Goal: Task Accomplishment & Management: Complete application form

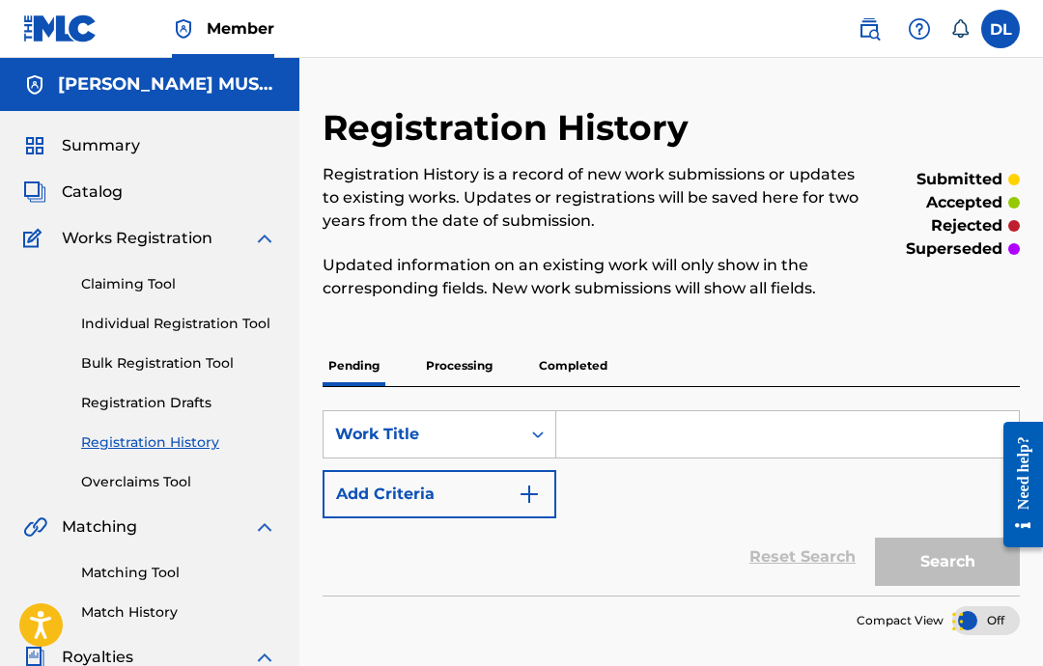
click at [209, 437] on link "Registration History" at bounding box center [178, 442] width 195 height 20
click at [202, 437] on link "Registration History" at bounding box center [178, 442] width 195 height 20
click at [201, 437] on link "Registration History" at bounding box center [178, 442] width 195 height 20
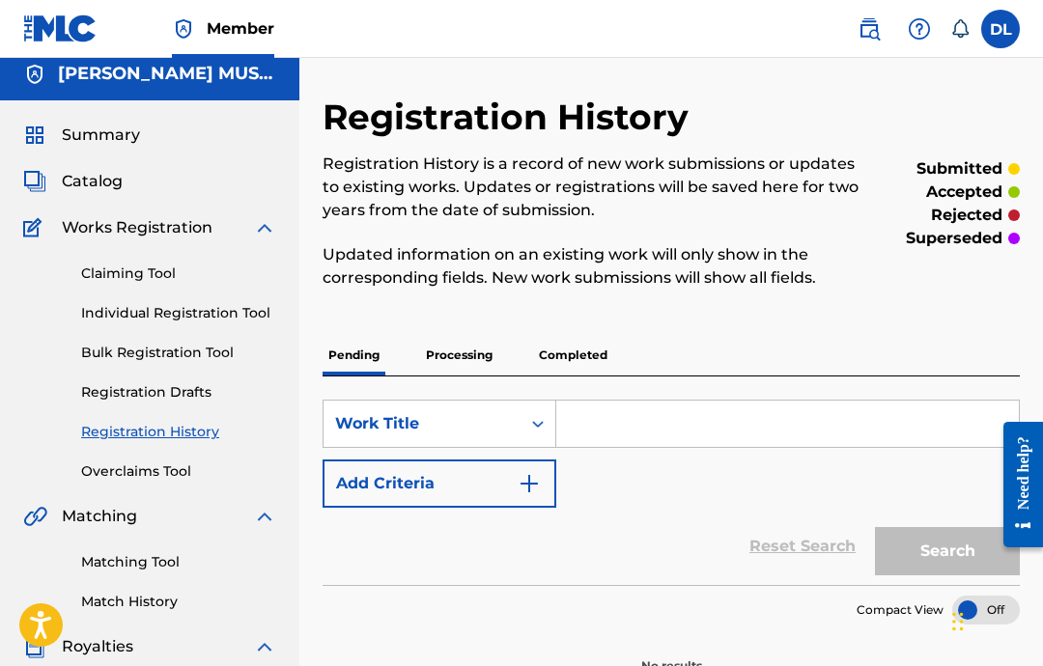
scroll to position [14, 0]
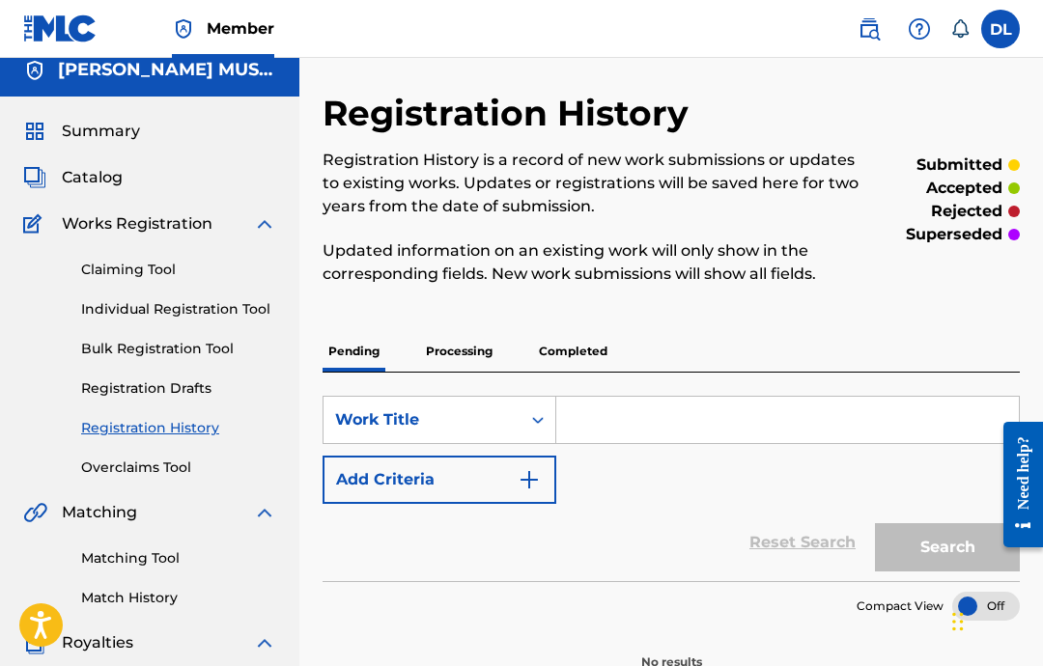
click at [460, 368] on p "Processing" at bounding box center [459, 351] width 78 height 41
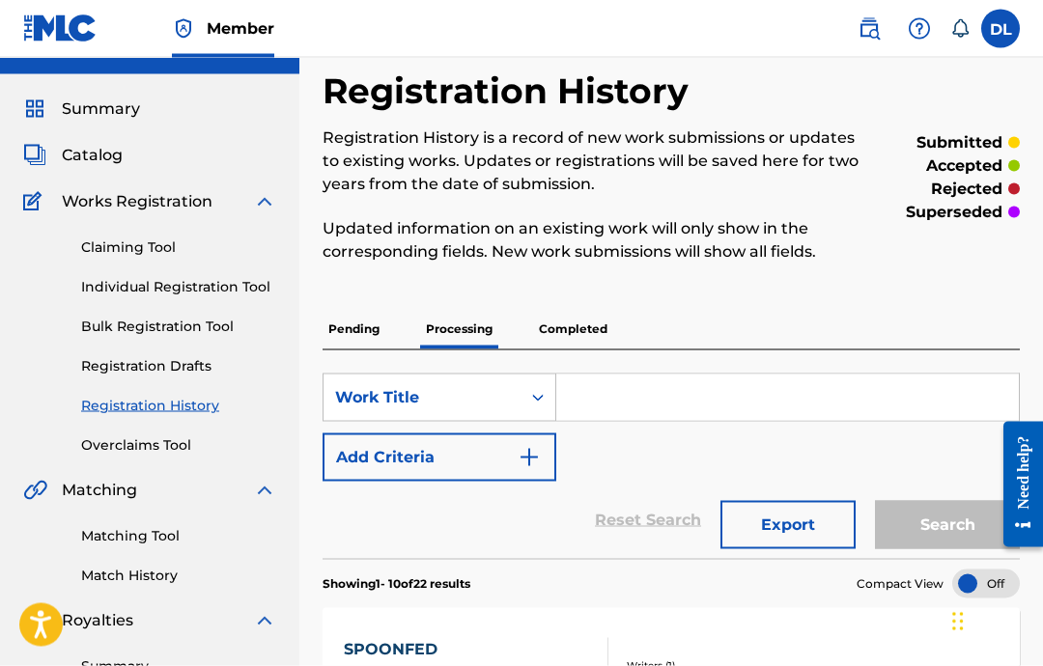
scroll to position [27, 0]
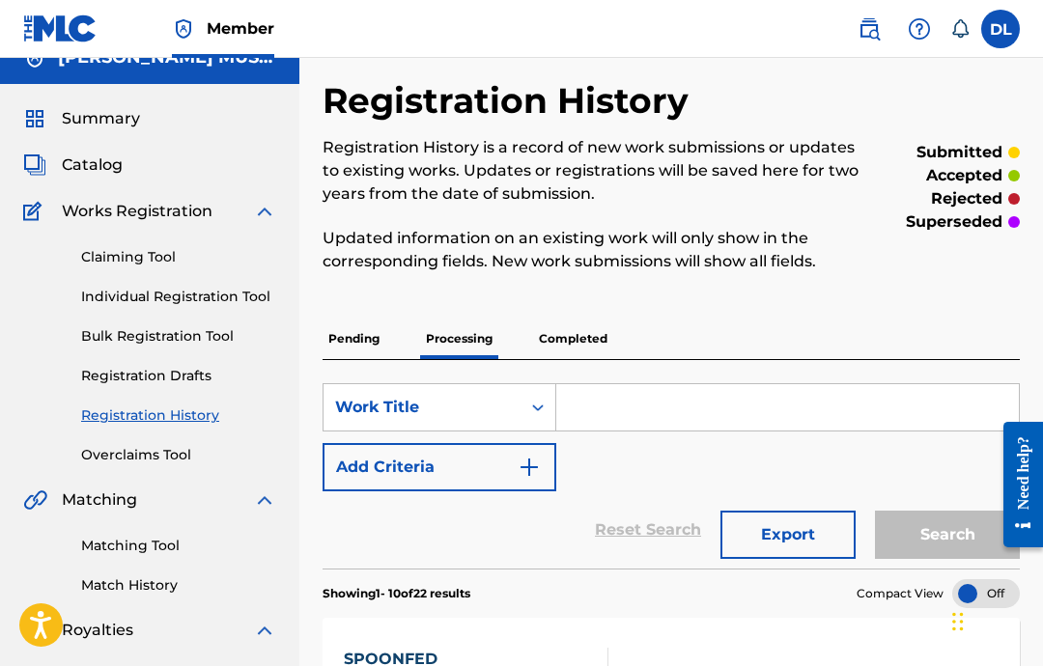
click at [568, 335] on p "Completed" at bounding box center [573, 339] width 80 height 41
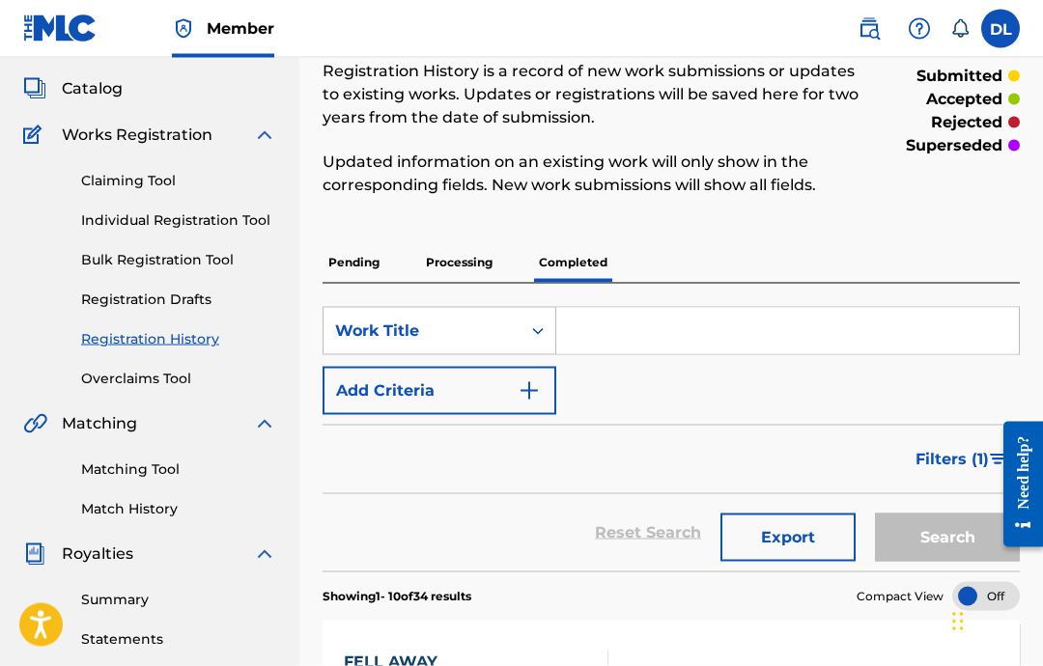
scroll to position [104, 2]
click at [1010, 141] on div at bounding box center [1014, 145] width 12 height 12
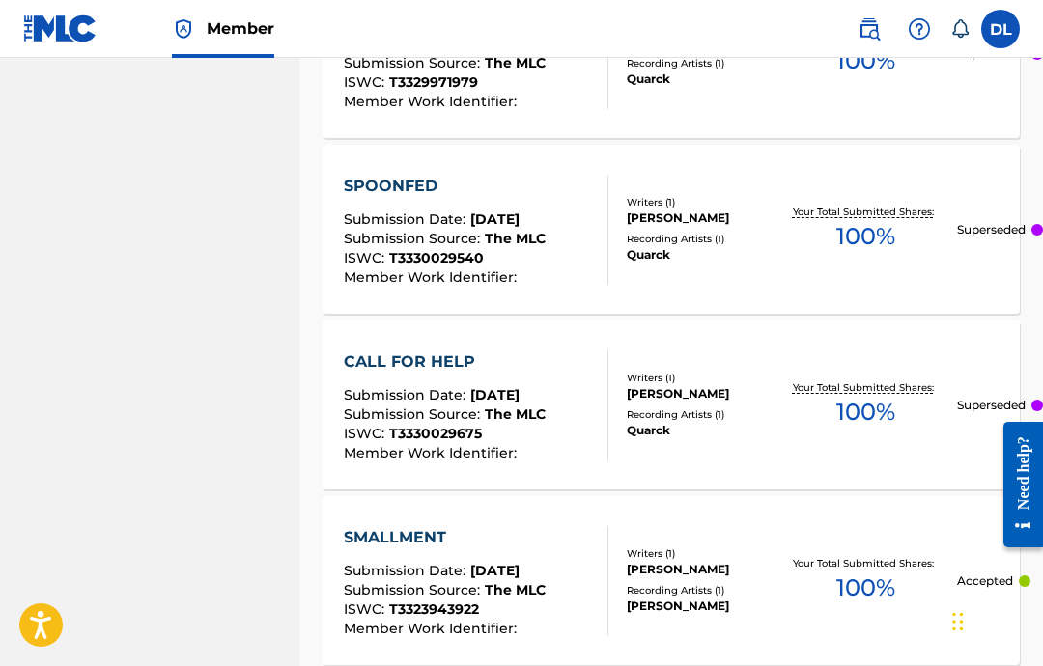
click at [1032, 404] on div at bounding box center [1037, 406] width 12 height 12
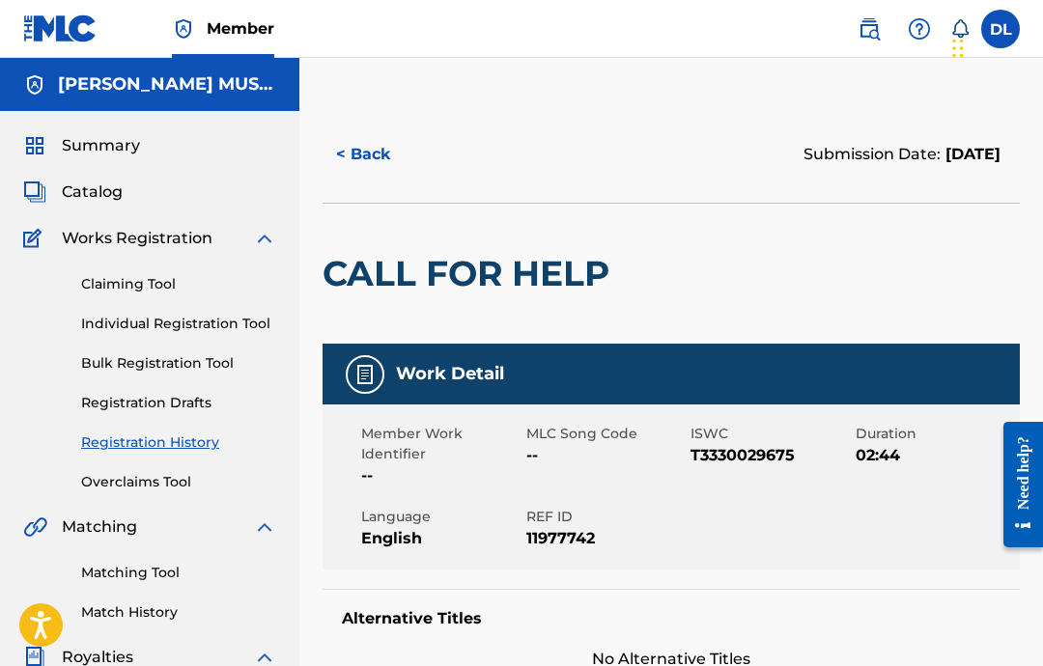
click at [357, 137] on button "< Back" at bounding box center [380, 154] width 116 height 48
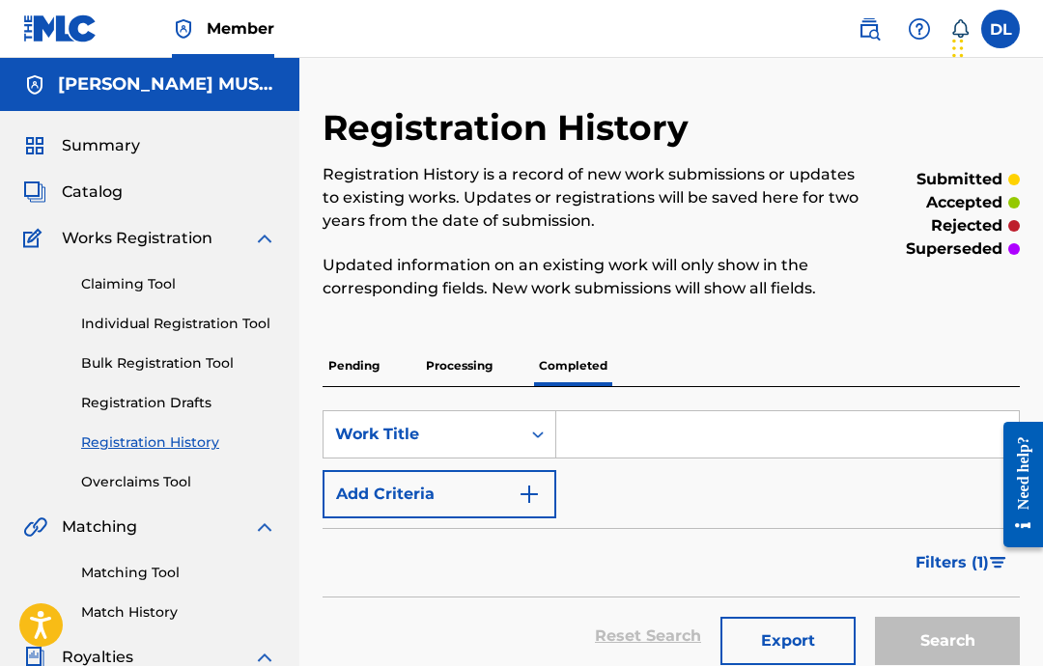
click at [208, 330] on link "Individual Registration Tool" at bounding box center [178, 324] width 195 height 20
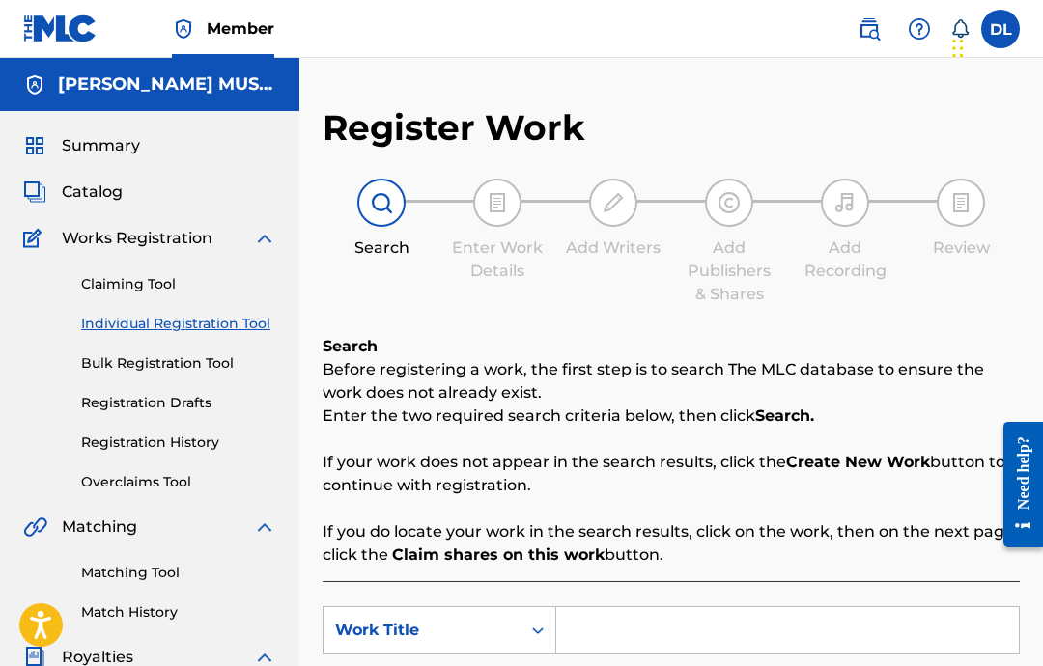
click at [213, 336] on div "Claiming Tool Individual Registration Tool Bulk Registration Tool Registration …" at bounding box center [149, 371] width 253 height 242
click at [722, 625] on input "Search Form" at bounding box center [787, 630] width 462 height 46
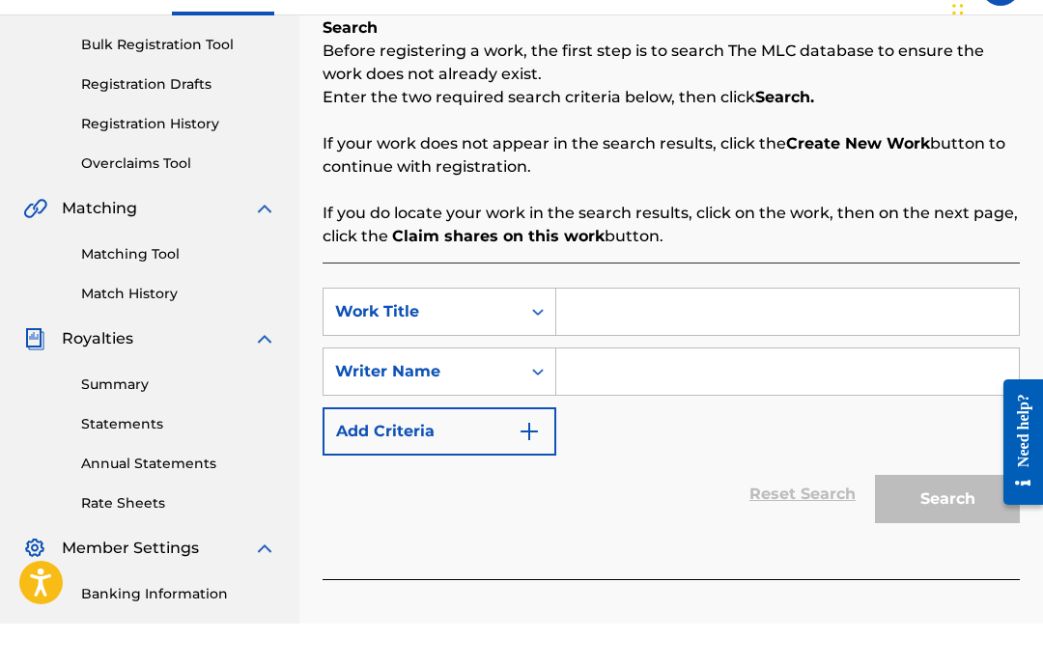
paste input "Brilliance"
type input "Brilliance"
click at [703, 391] on input "Search Form" at bounding box center [787, 414] width 462 height 46
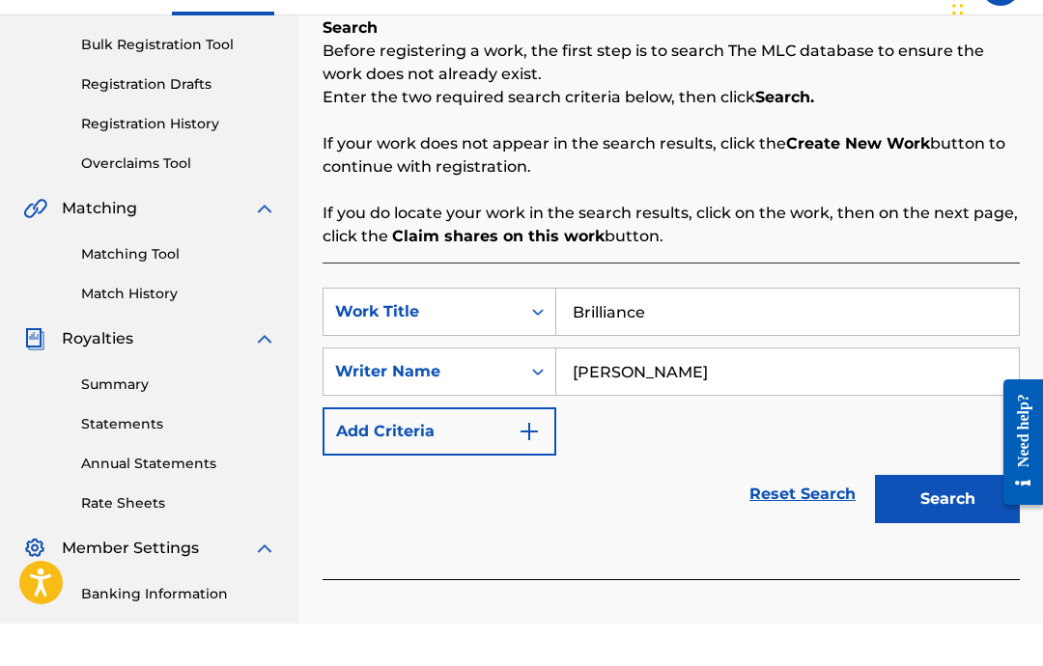
type input "[PERSON_NAME]"
click at [931, 517] on button "Search" at bounding box center [947, 541] width 145 height 48
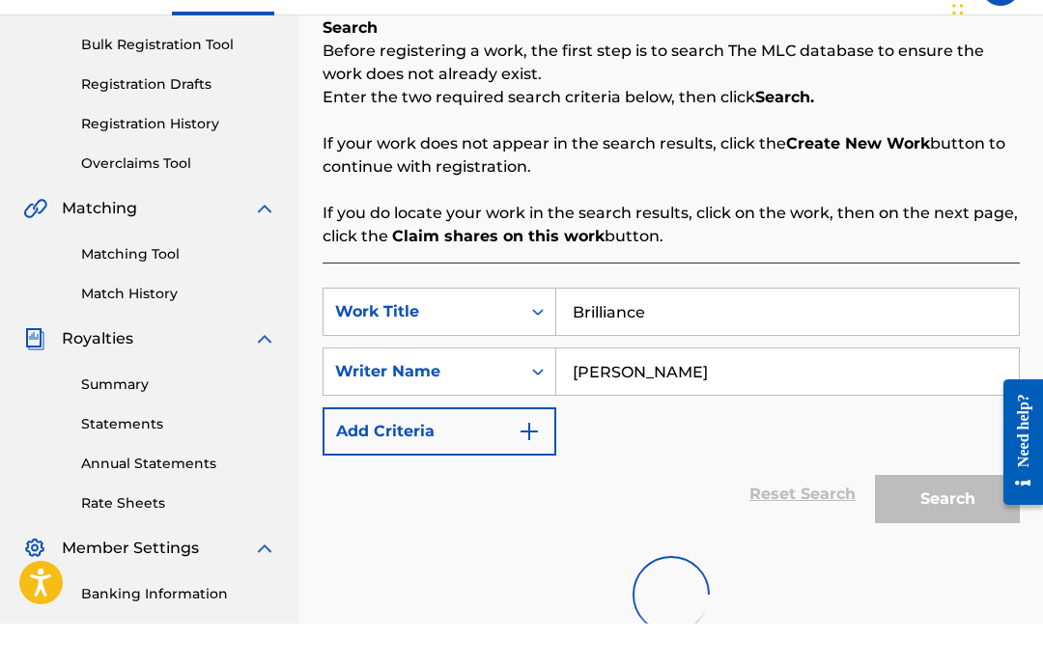
scroll to position [319, 0]
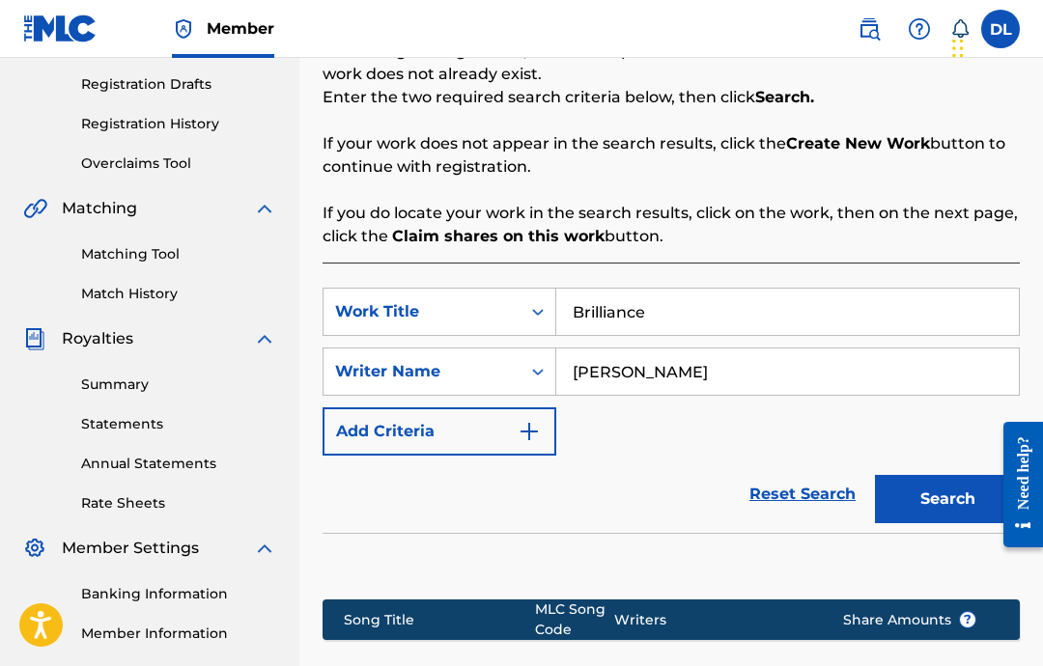
click at [931, 479] on button "Search" at bounding box center [947, 499] width 145 height 48
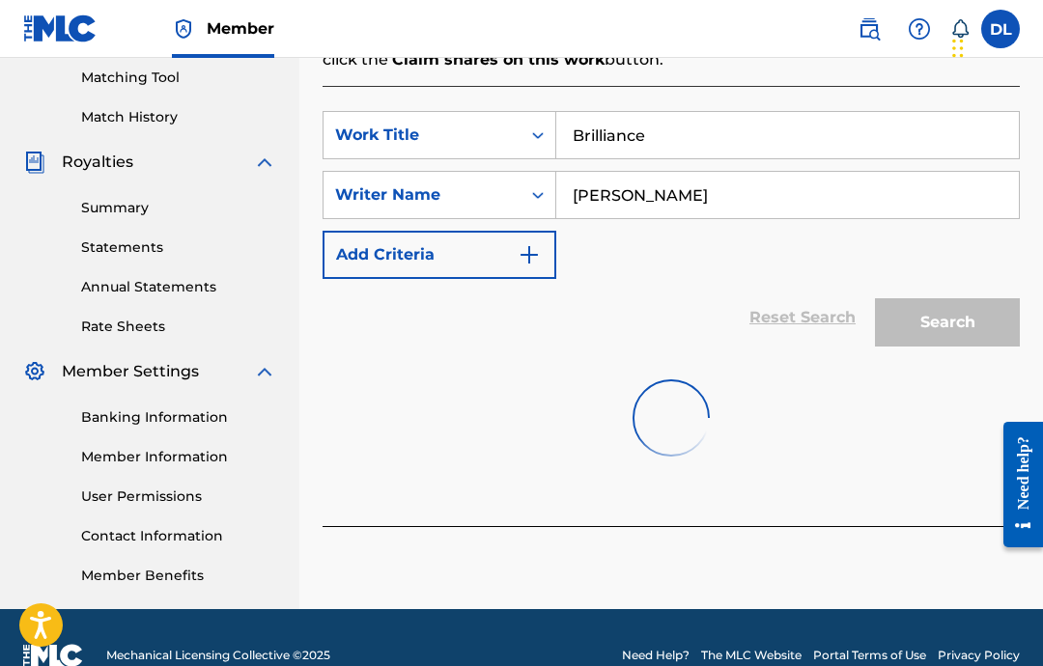
scroll to position [418, 0]
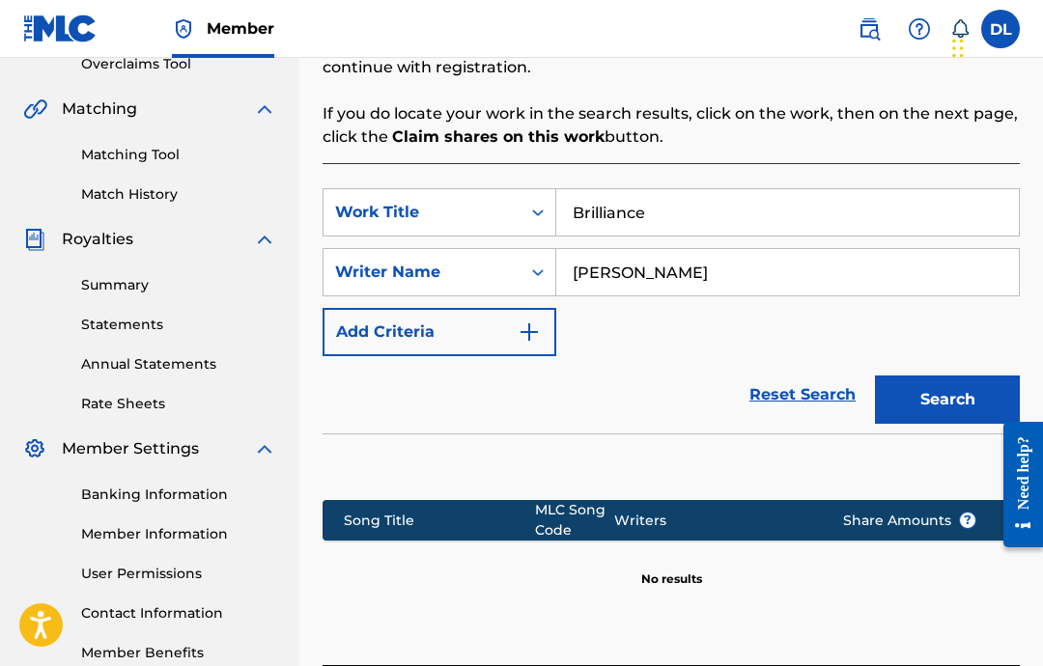
click at [962, 410] on button "Search" at bounding box center [947, 400] width 145 height 48
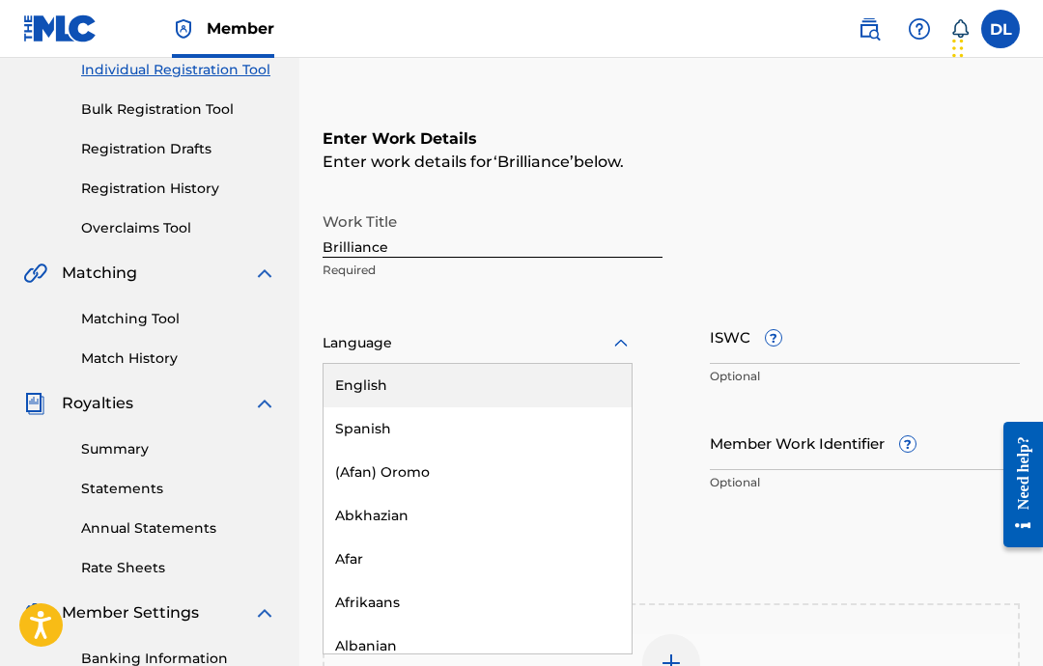
scroll to position [253, 0]
click at [557, 368] on div "English" at bounding box center [477, 386] width 308 height 43
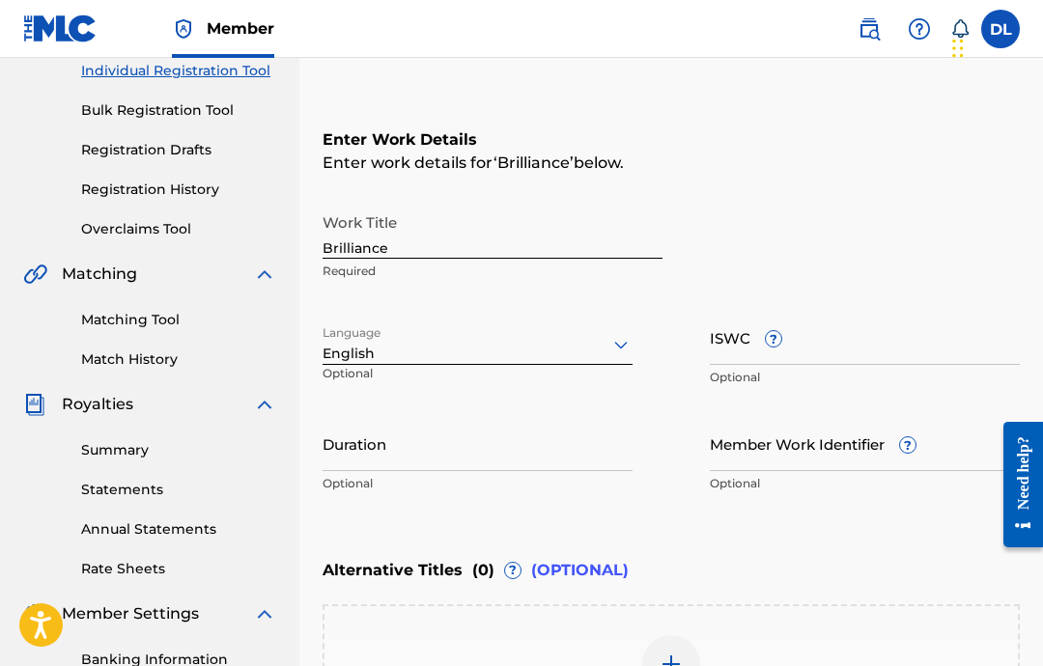
click at [711, 336] on input "ISWC ?" at bounding box center [865, 337] width 310 height 55
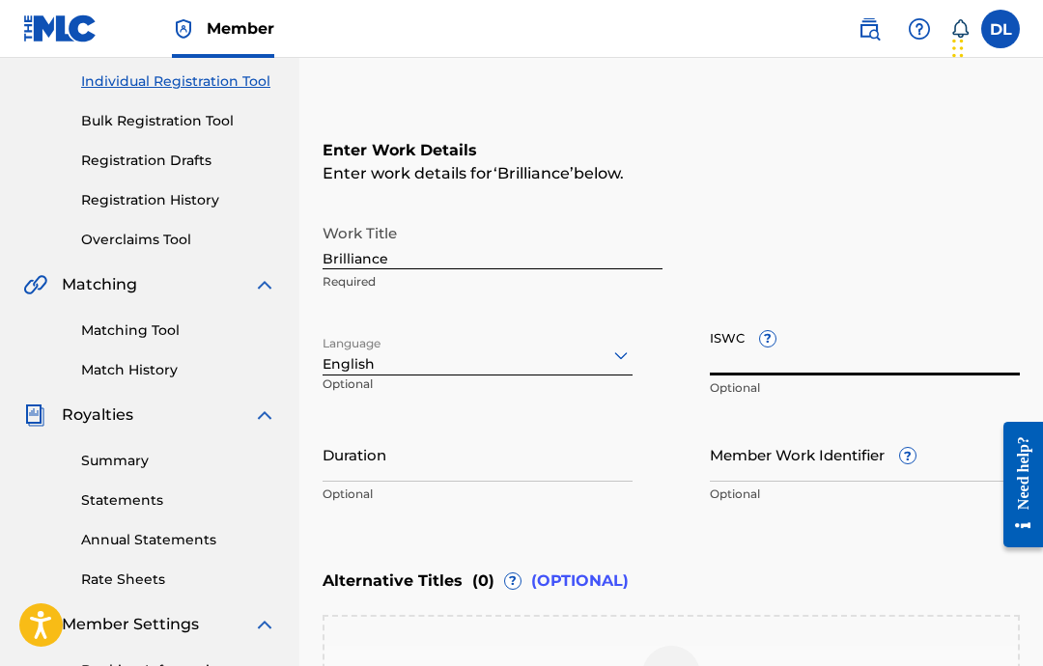
scroll to position [231, 0]
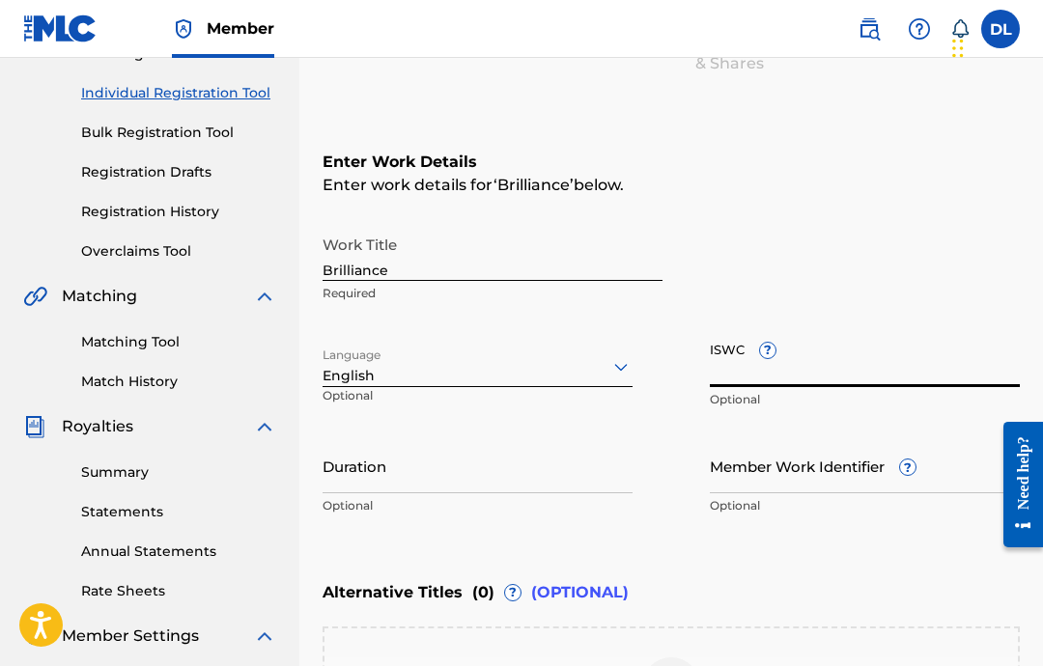
click at [855, 378] on input "ISWC ?" at bounding box center [865, 359] width 310 height 55
paste input "T-332.394.376-2"
type input "T-332.394.376-2"
click at [564, 478] on input "Duration" at bounding box center [477, 465] width 310 height 55
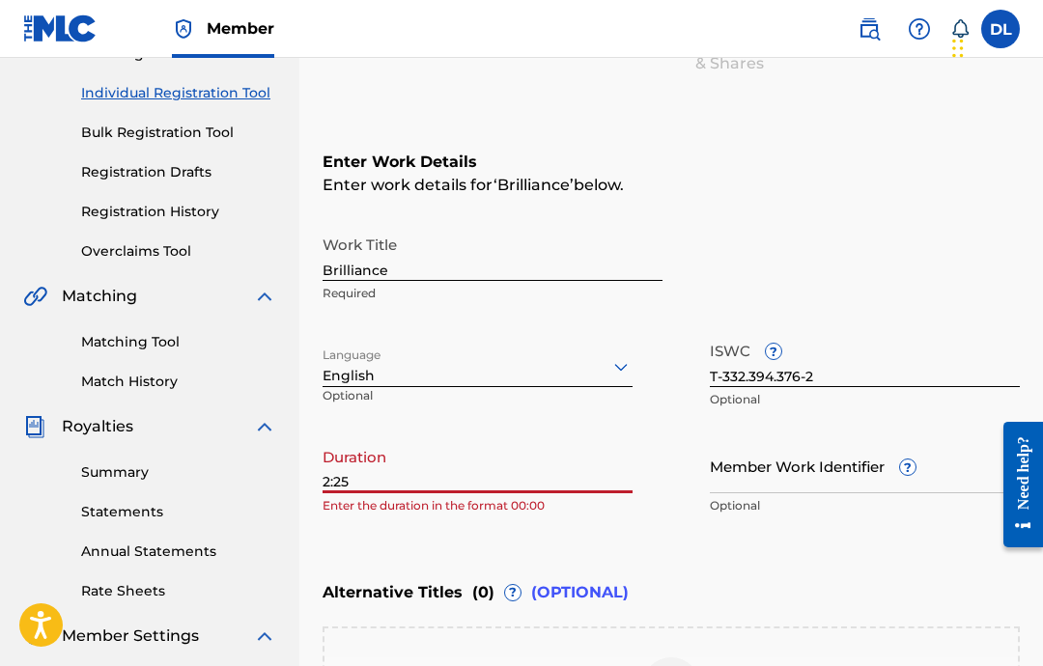
type input "02:25"
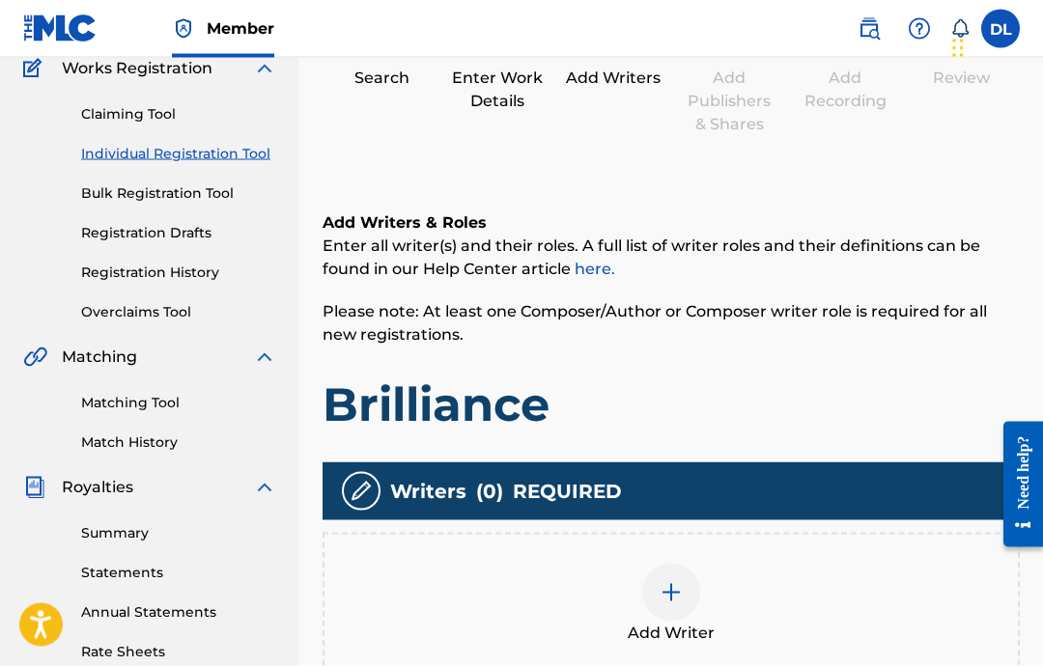
scroll to position [171, 0]
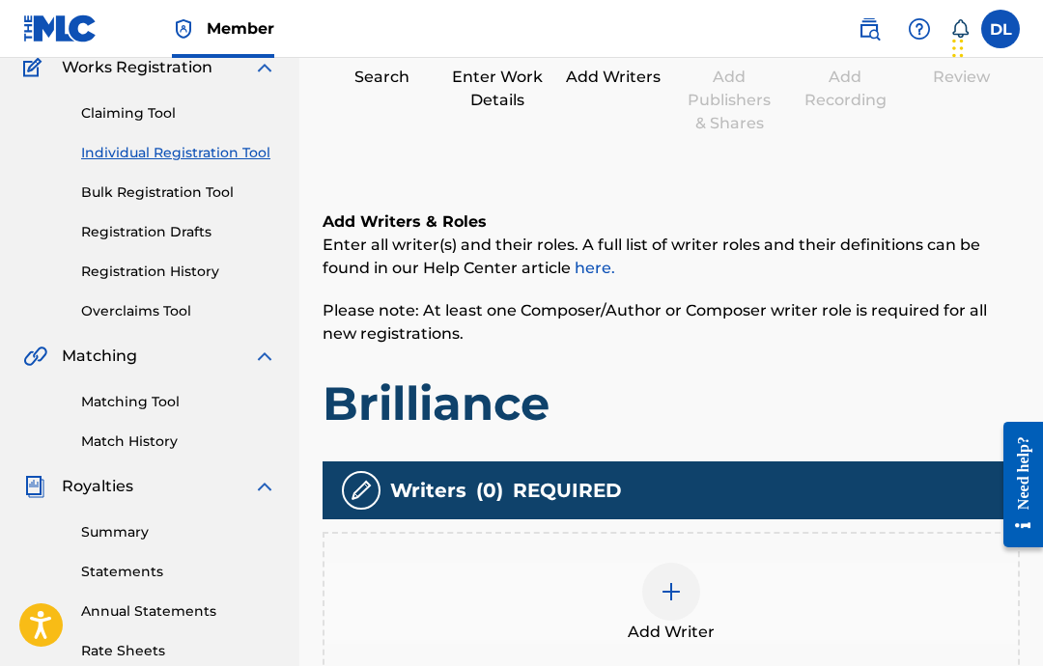
click at [663, 586] on img at bounding box center [670, 591] width 23 height 23
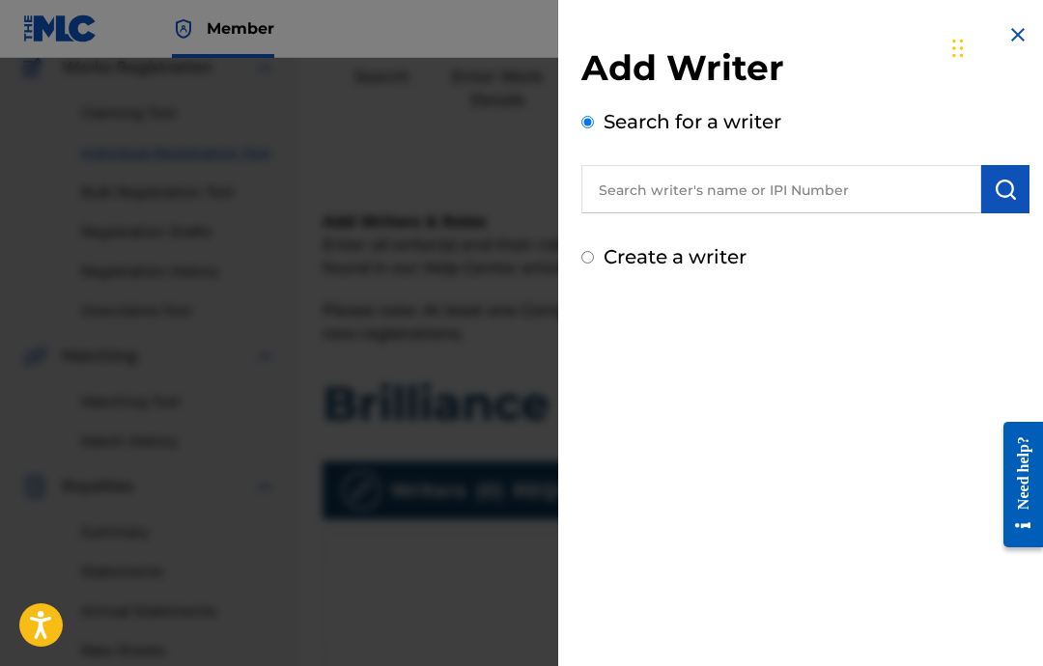
click at [864, 203] on input "text" at bounding box center [781, 189] width 400 height 48
type input "[PERSON_NAME]"
click at [1006, 191] on img "submit" at bounding box center [1004, 189] width 23 height 23
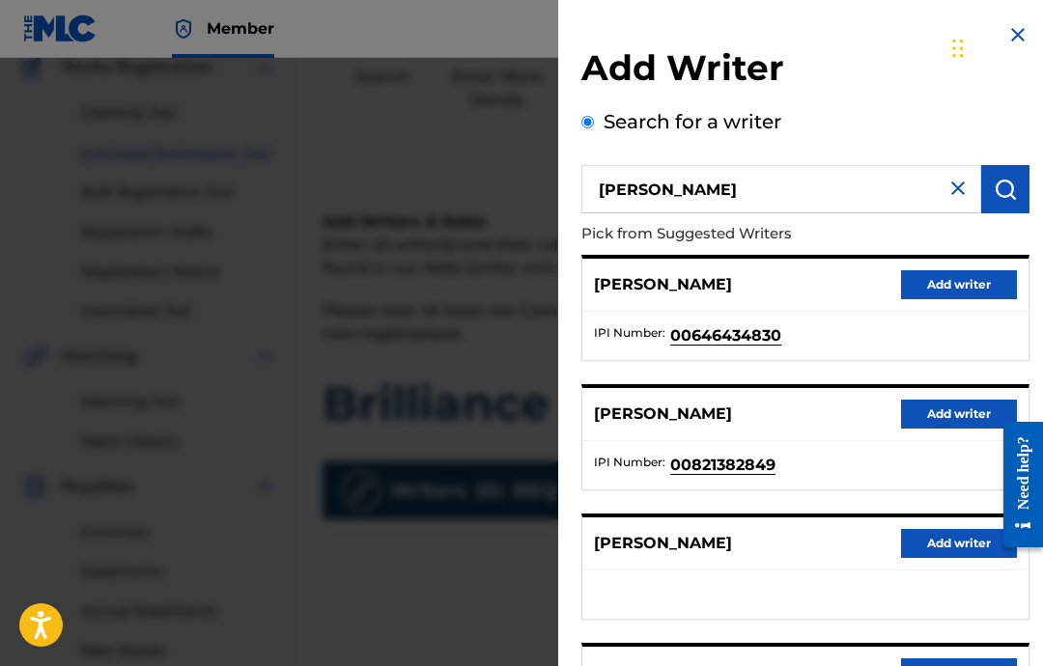
click at [962, 285] on button "Add writer" at bounding box center [959, 284] width 116 height 29
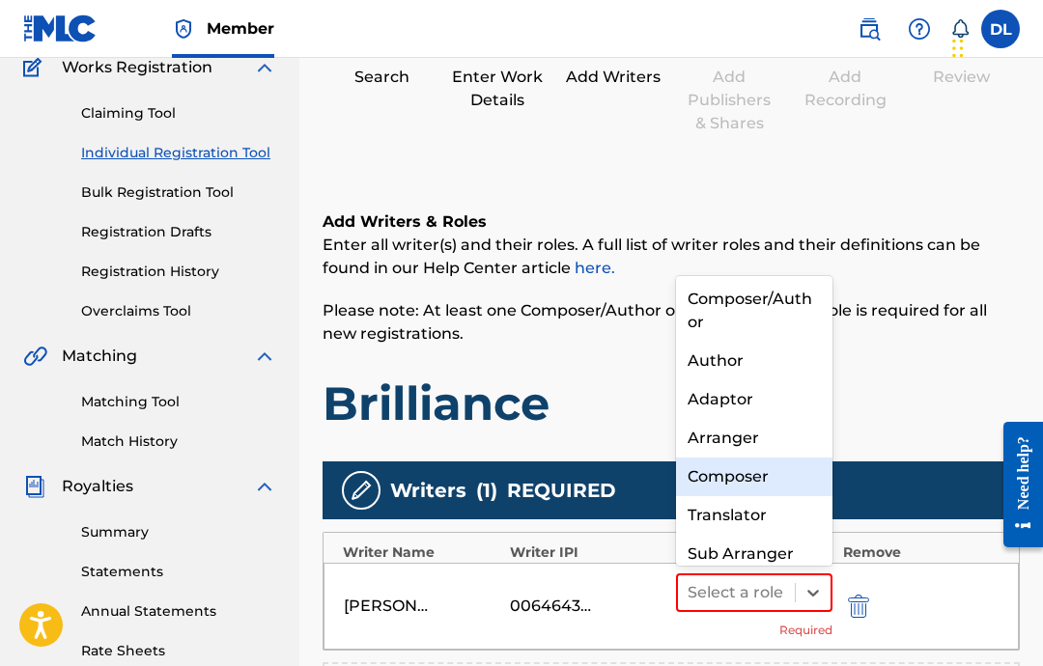
click at [764, 471] on div "Composer" at bounding box center [754, 477] width 156 height 39
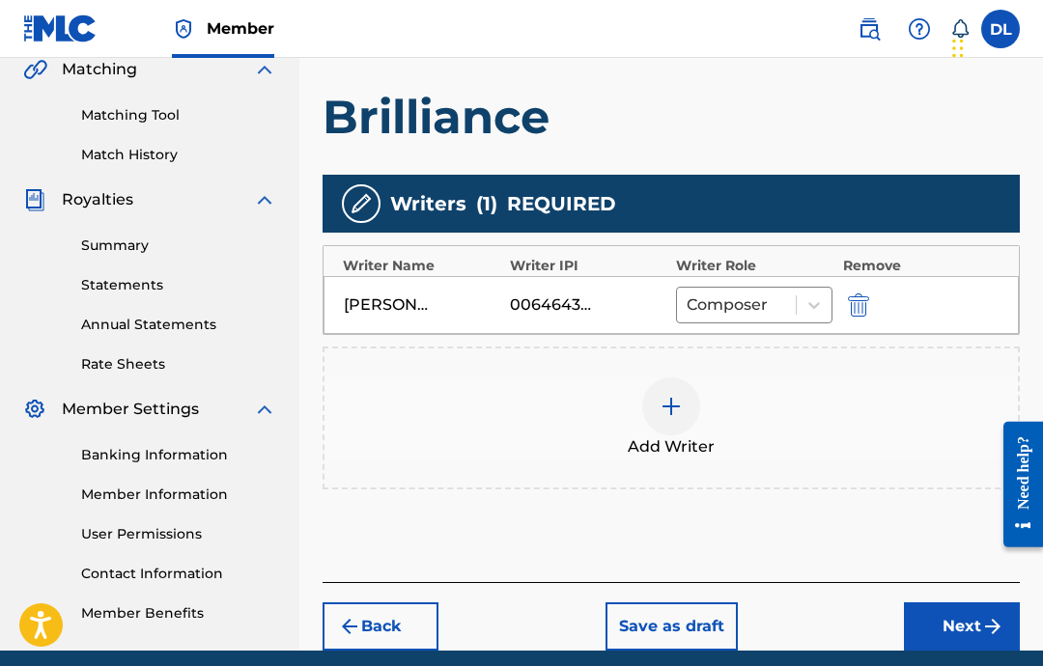
scroll to position [535, 0]
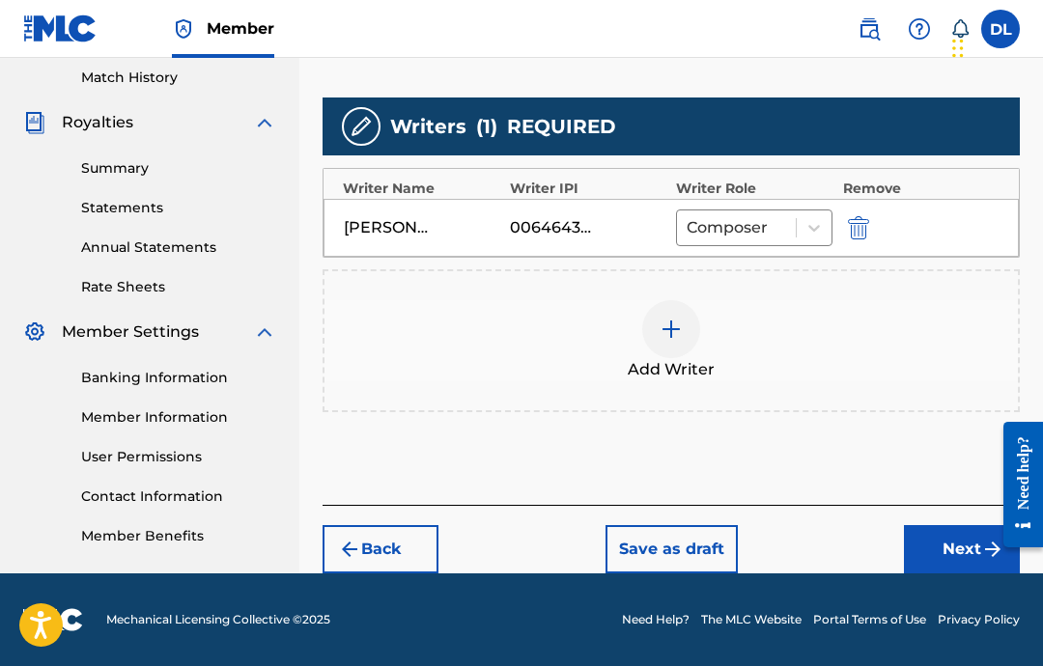
click at [952, 547] on button "Next" at bounding box center [962, 549] width 116 height 48
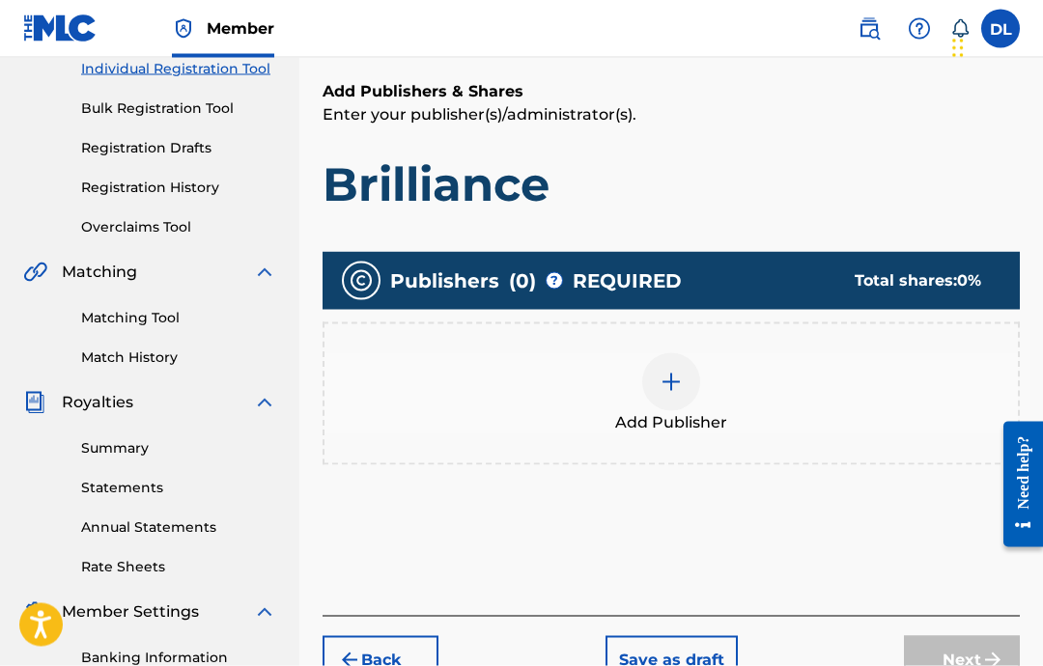
click at [646, 389] on div at bounding box center [671, 382] width 58 height 58
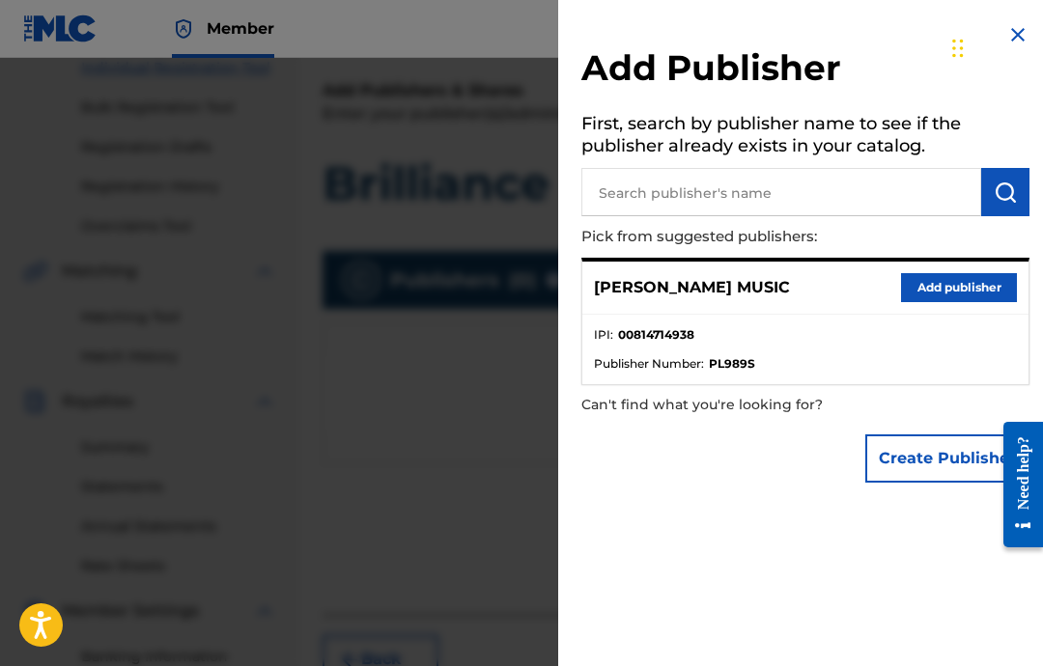
click at [899, 185] on input "text" at bounding box center [781, 192] width 400 height 48
click at [954, 293] on button "Add publisher" at bounding box center [959, 287] width 116 height 29
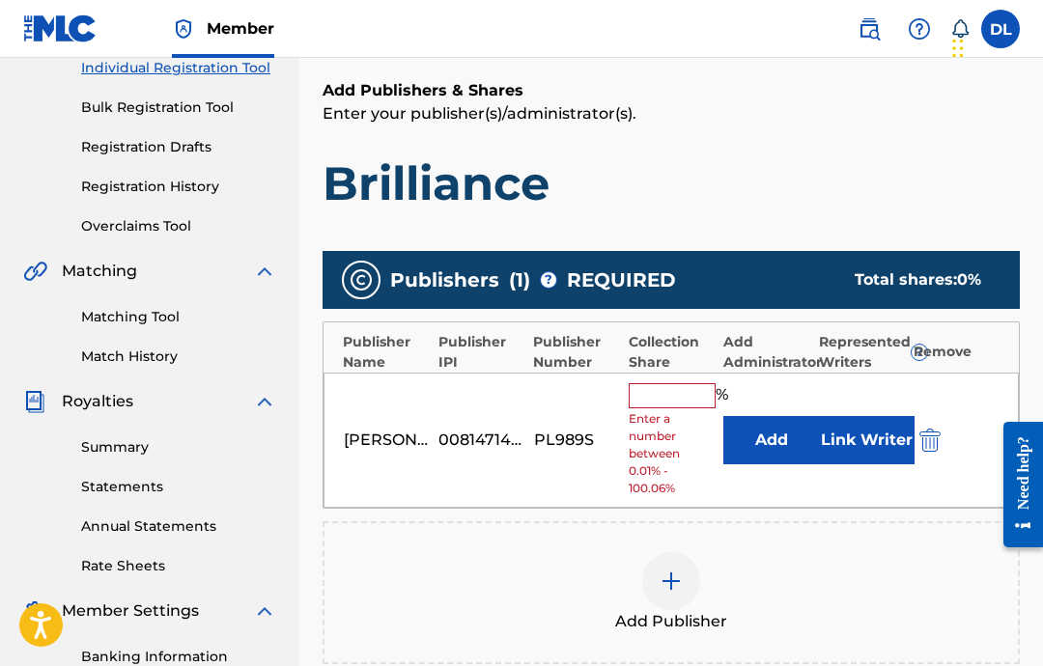
click at [673, 396] on input "text" at bounding box center [671, 395] width 87 height 25
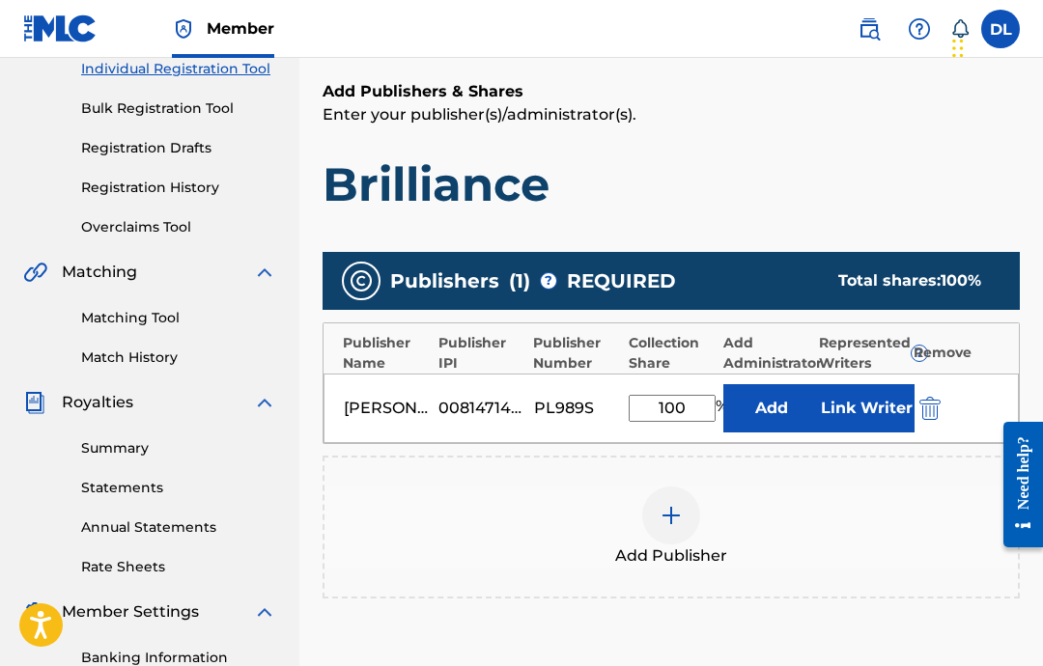
type input "100"
click at [859, 410] on button "Link Writer" at bounding box center [866, 408] width 97 height 48
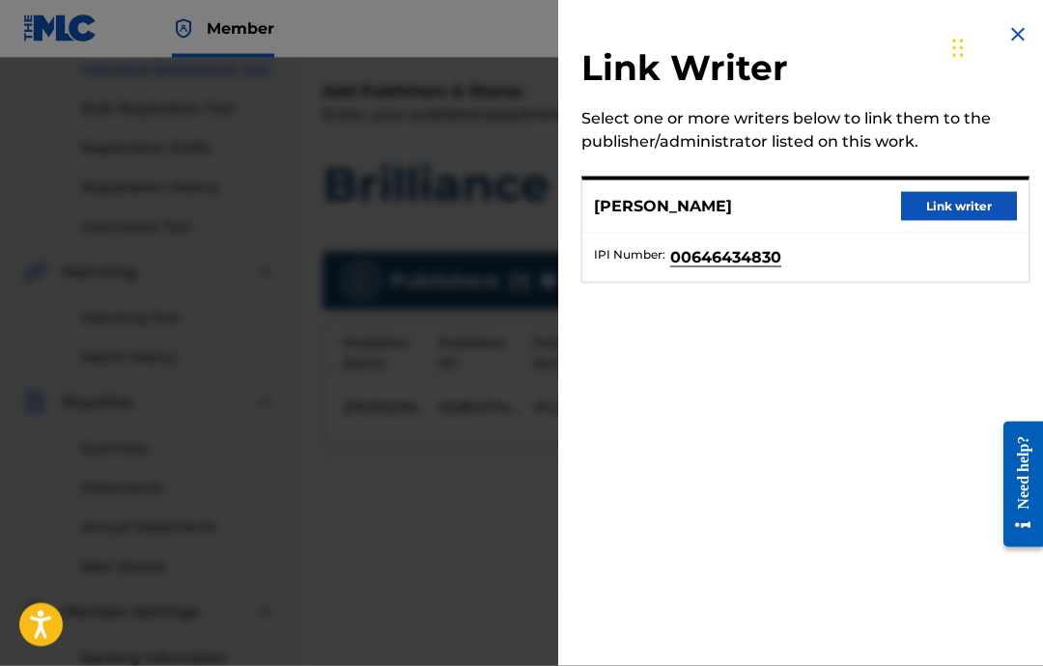
click at [962, 213] on button "Link writer" at bounding box center [959, 206] width 116 height 29
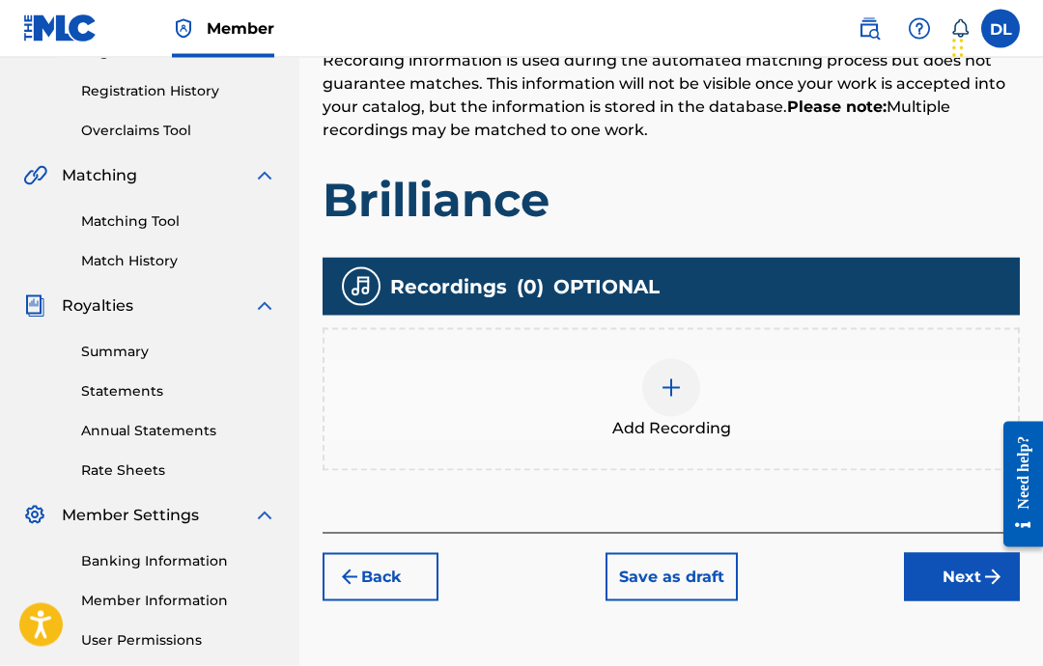
scroll to position [367, 0]
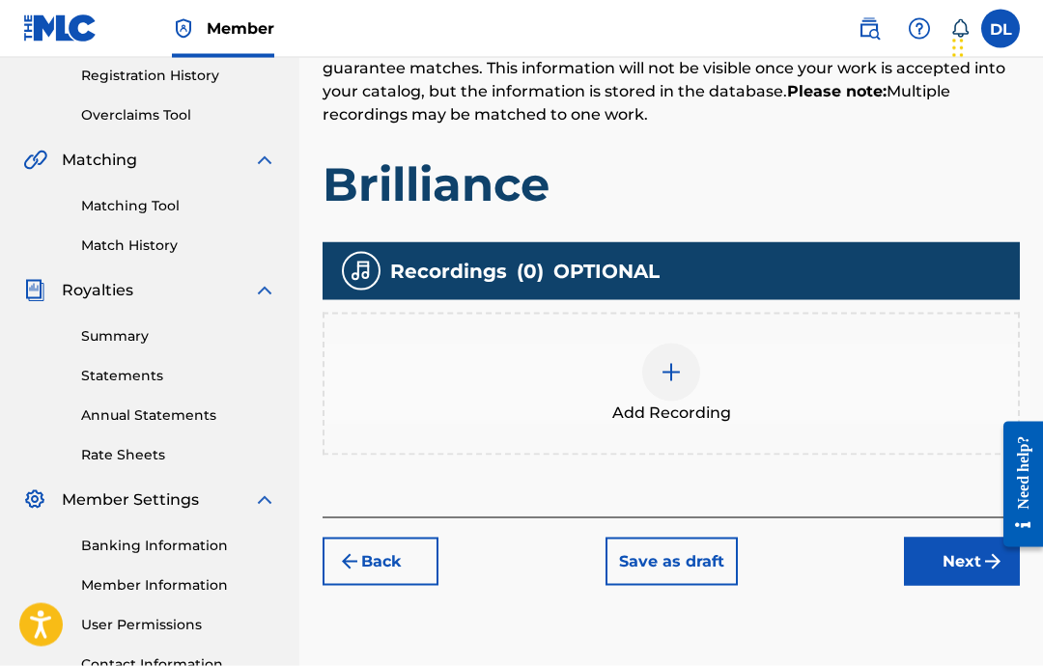
click at [747, 403] on div "Add Recording" at bounding box center [670, 384] width 693 height 81
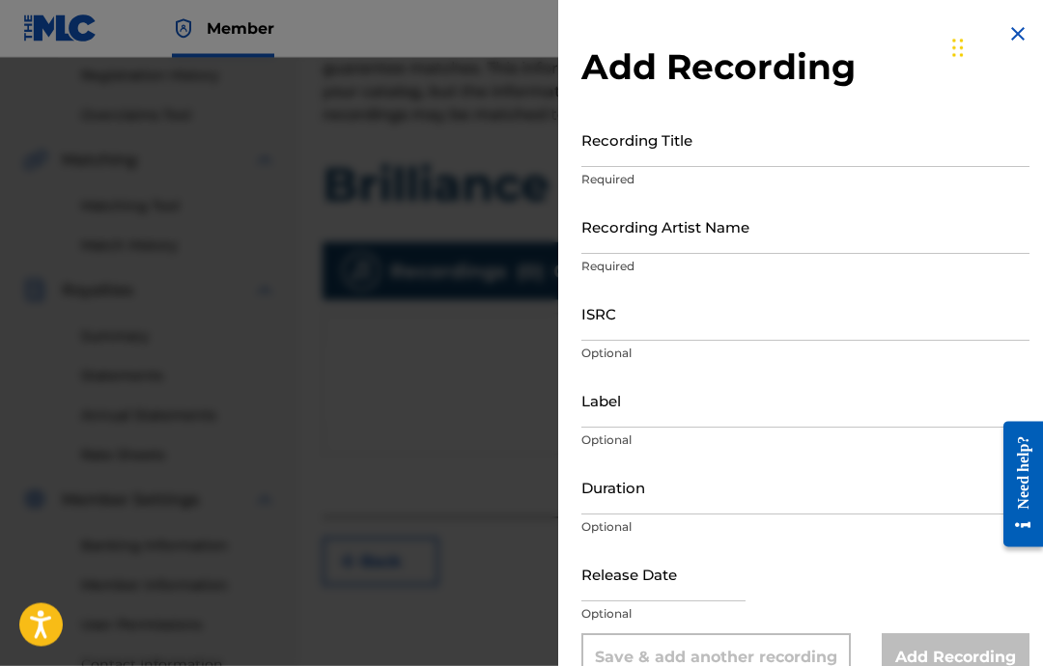
scroll to position [368, 0]
click at [821, 182] on p "Required" at bounding box center [805, 180] width 448 height 17
click at [836, 139] on input "Recording Title" at bounding box center [805, 140] width 448 height 55
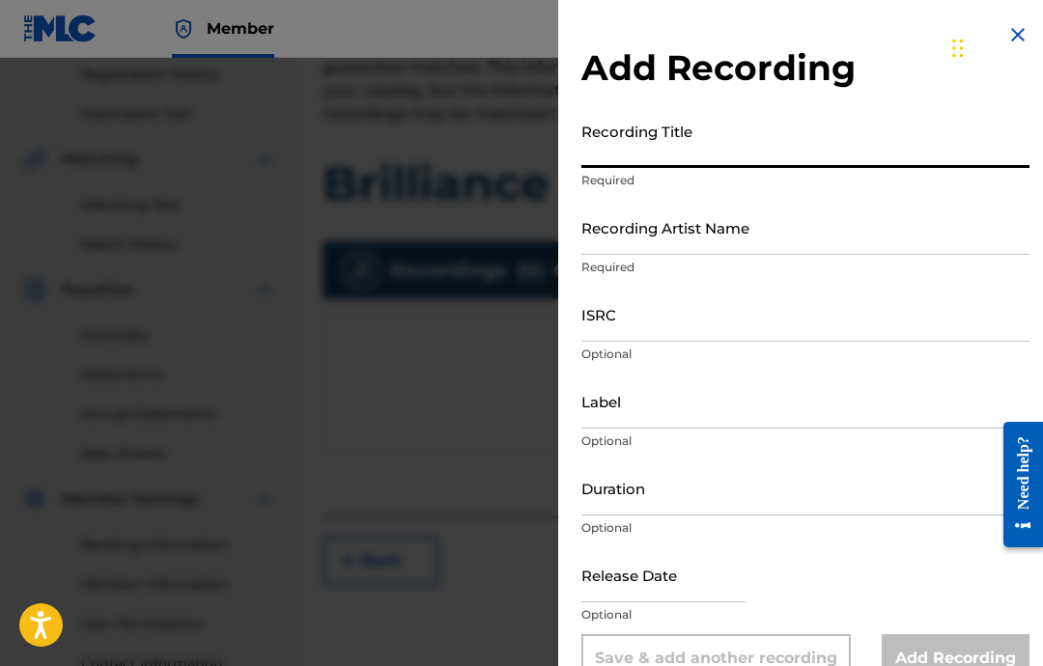
scroll to position [367, 0]
type input "Brilliance"
click at [851, 227] on input "Recording Artist Name" at bounding box center [805, 227] width 448 height 55
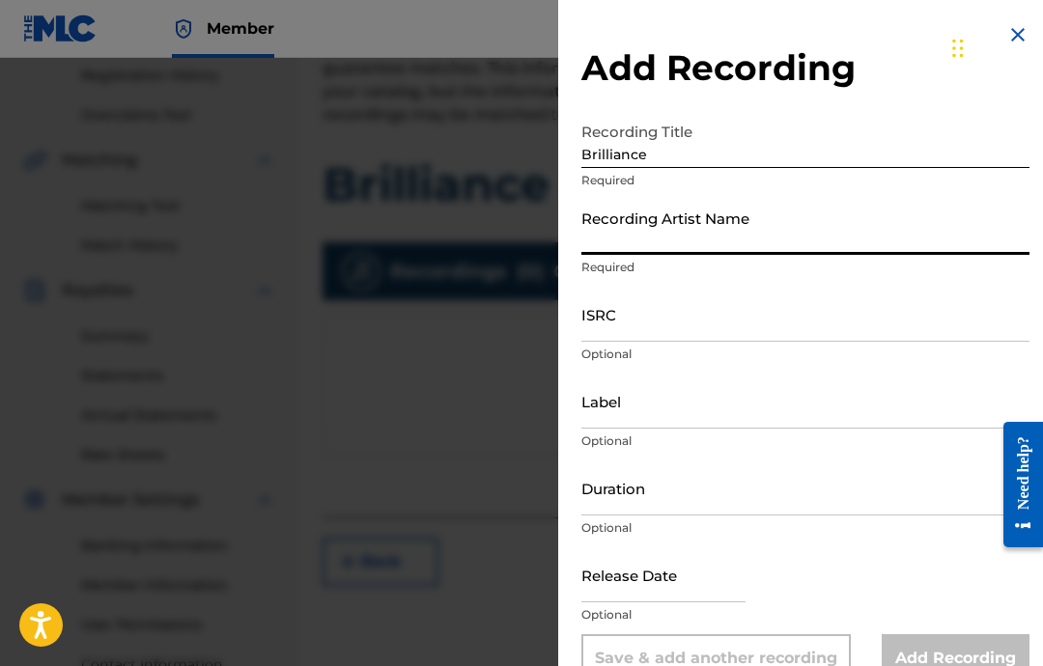
paste input "Picoque"
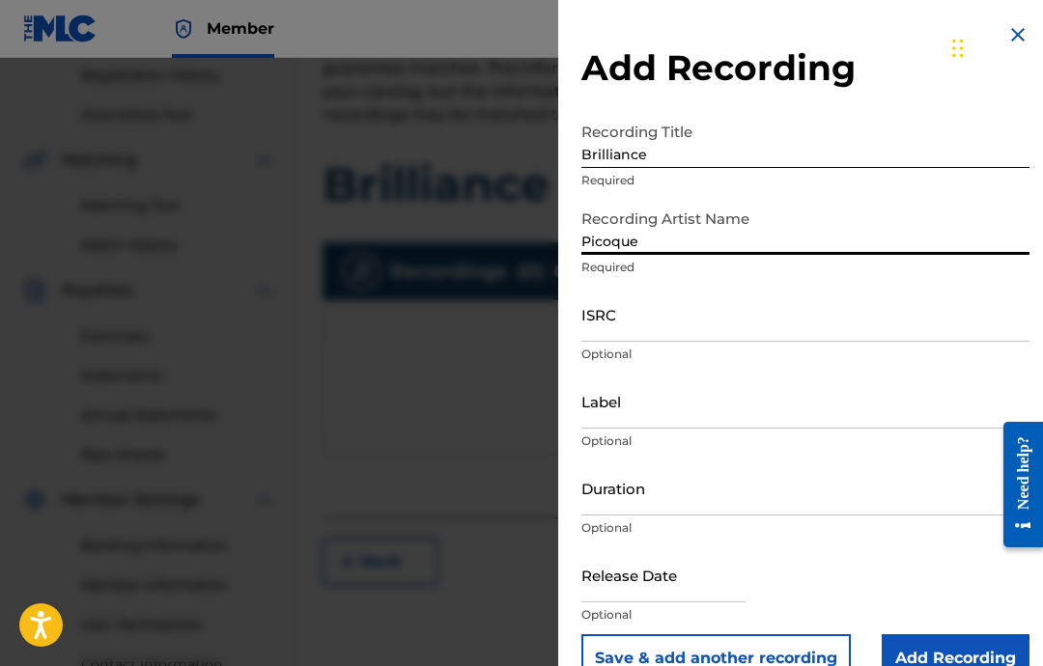
type input "Picoque"
click at [788, 302] on input "ISRC" at bounding box center [805, 314] width 448 height 55
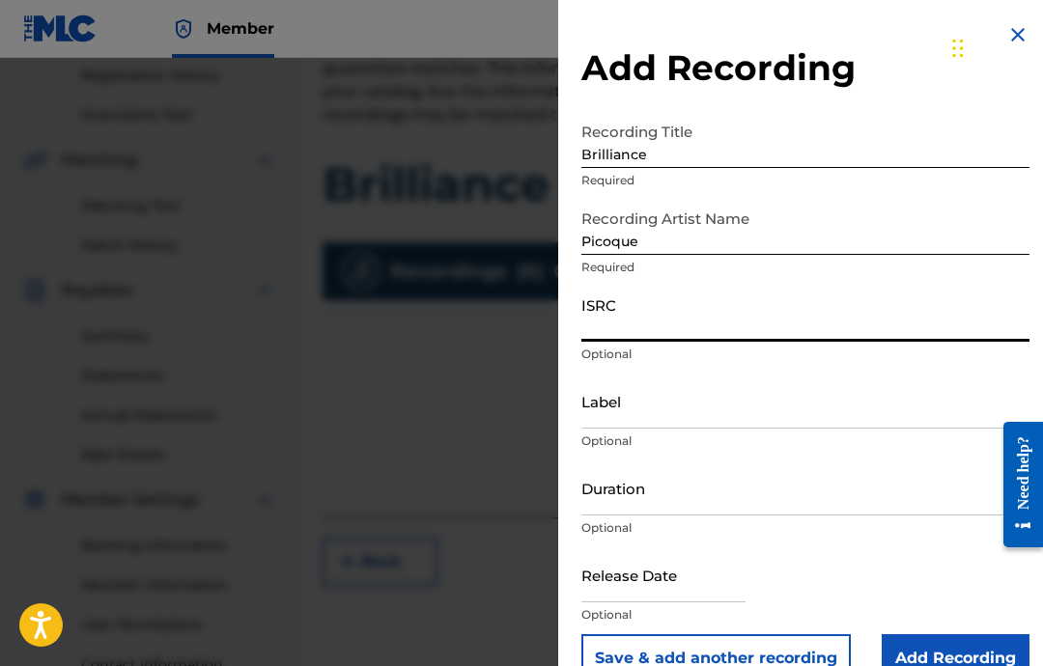
click at [731, 338] on input "ISRC" at bounding box center [805, 314] width 448 height 55
paste input "USA2P2505196"
type input "USA2P2505196"
click at [763, 421] on input "Label" at bounding box center [805, 401] width 448 height 55
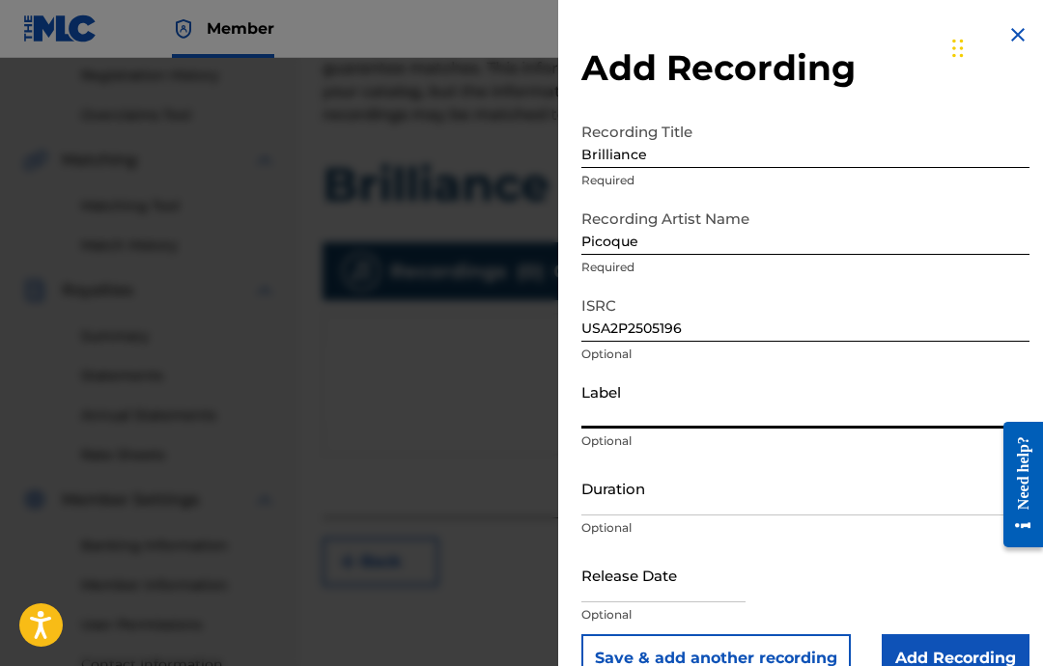
paste input "Mountain Chill Out"
type input "Mountain Chill Out"
click at [736, 514] on input "Duration" at bounding box center [805, 487] width 448 height 55
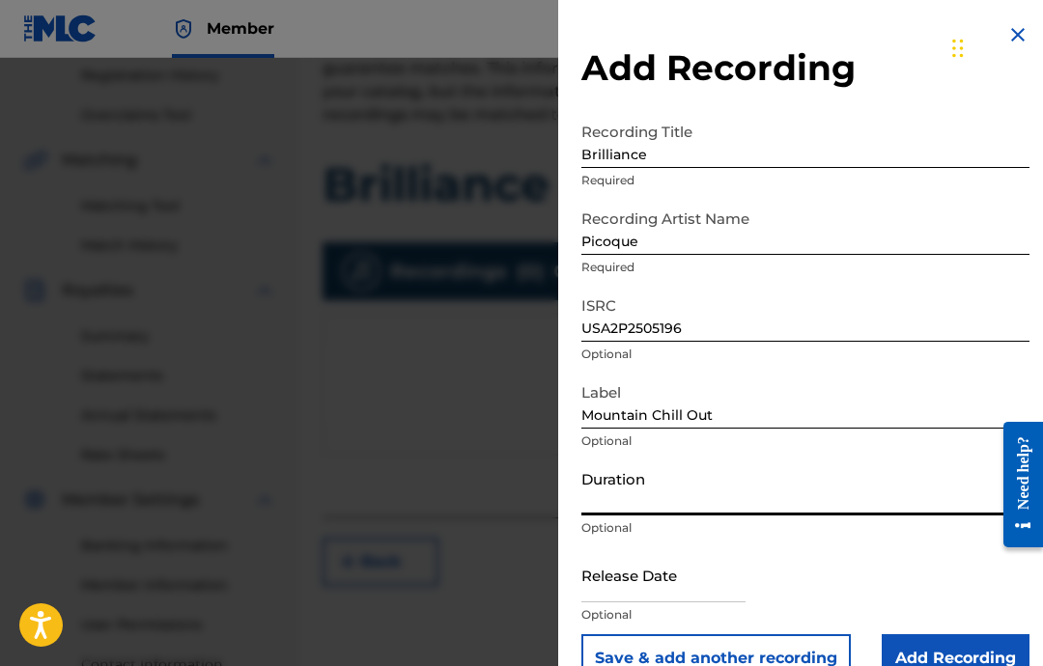
type input "2"
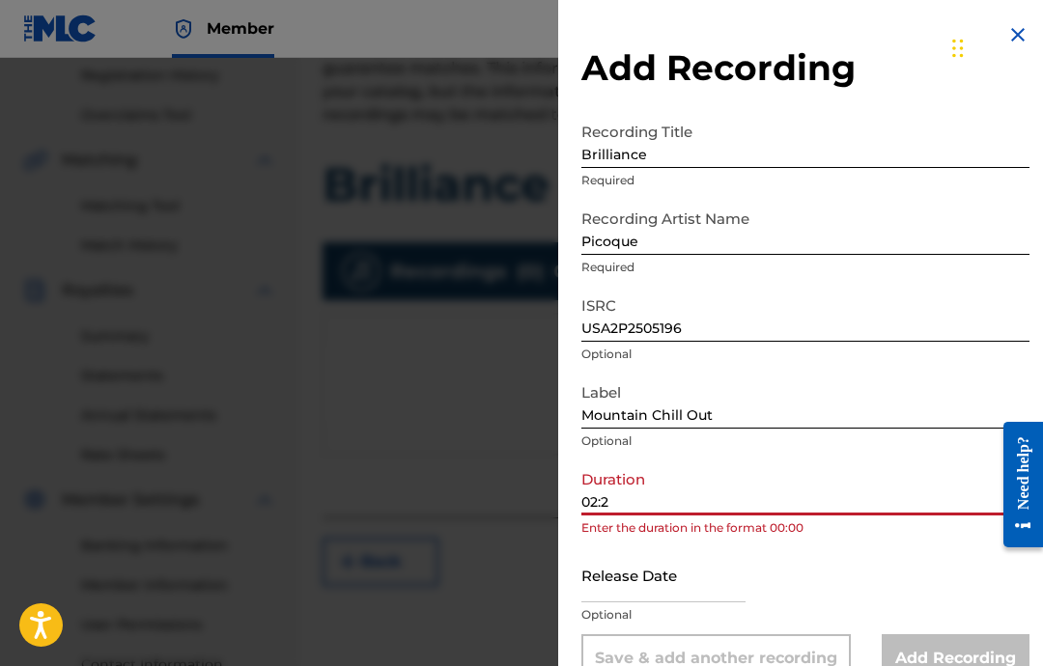
type input "02:25"
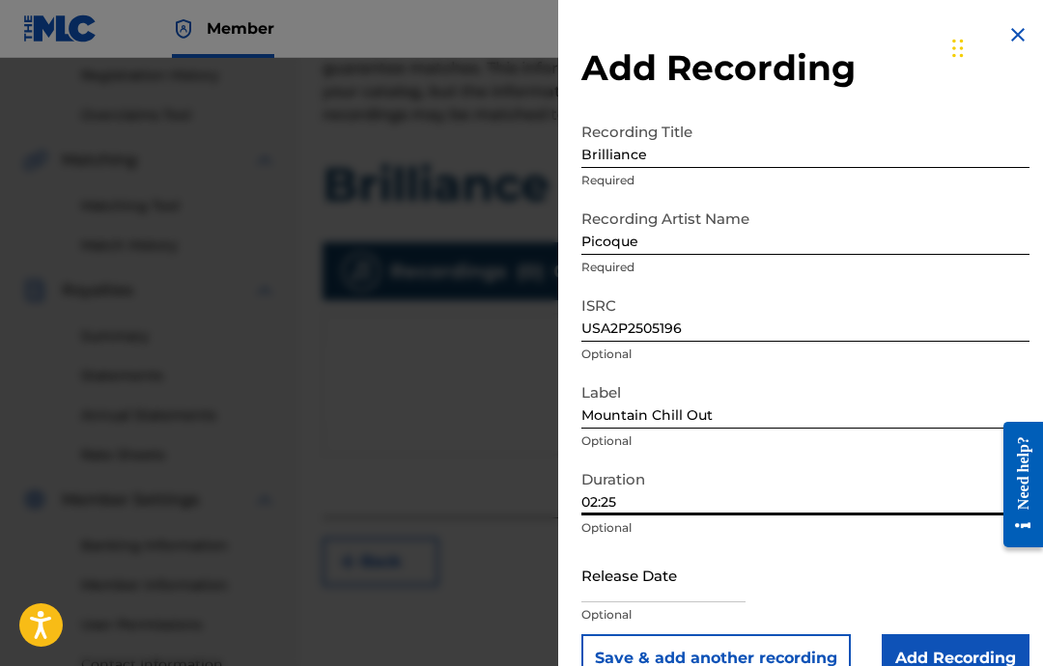
click at [962, 656] on input "Add Recording" at bounding box center [955, 658] width 148 height 48
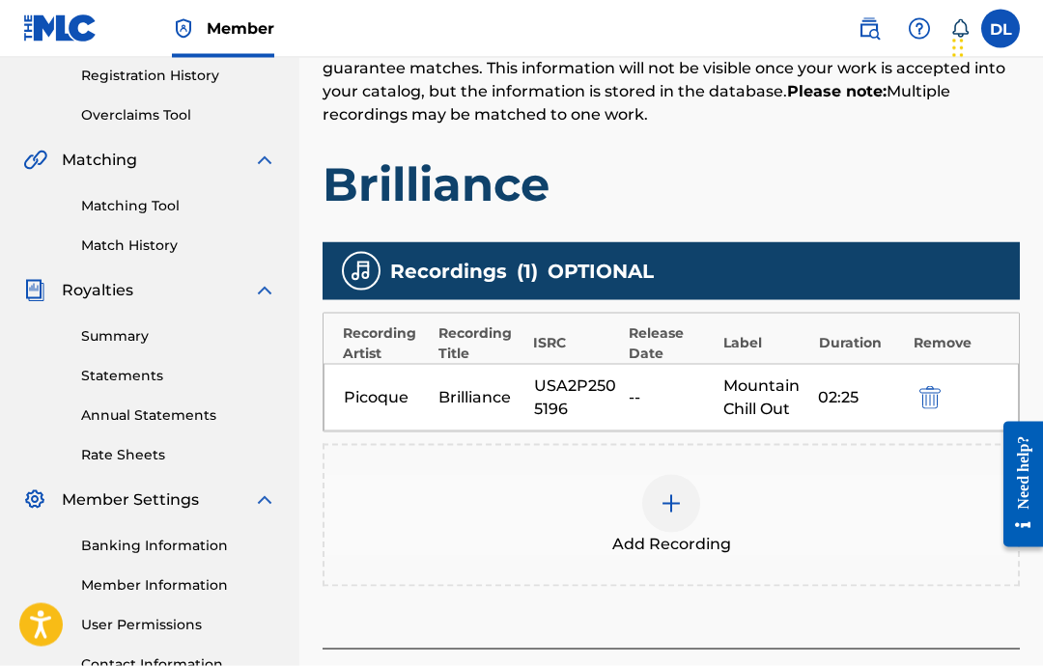
click at [797, 406] on div "Mountain Chill Out" at bounding box center [765, 398] width 85 height 46
click at [725, 404] on div "Mountain Chill Out" at bounding box center [765, 398] width 85 height 46
click at [642, 386] on div "--" at bounding box center [670, 397] width 85 height 23
click at [534, 403] on div "USA2P2505196" at bounding box center [576, 398] width 85 height 46
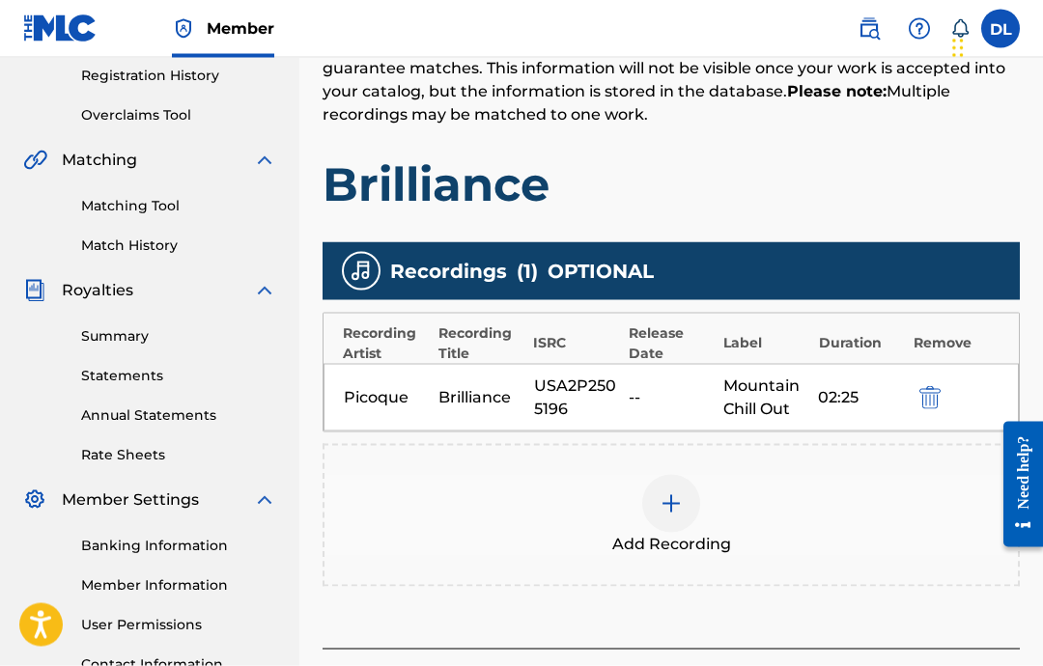
click at [372, 392] on div "Picoque" at bounding box center [386, 397] width 85 height 23
click at [420, 329] on div "Recording Artist" at bounding box center [386, 343] width 86 height 41
click at [479, 323] on div "Recording Title" at bounding box center [481, 343] width 86 height 41
click at [600, 350] on div "ISRC" at bounding box center [576, 343] width 86 height 20
click at [739, 406] on div "Mountain Chill Out" at bounding box center [765, 398] width 85 height 46
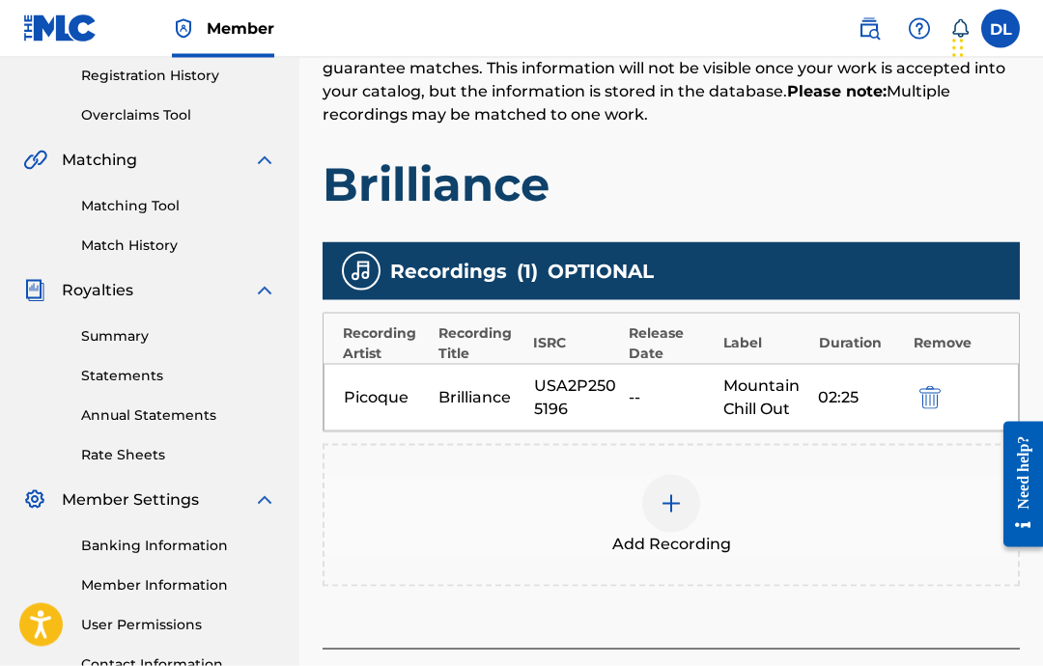
click at [781, 397] on div "Mountain Chill Out" at bounding box center [765, 398] width 85 height 46
click at [854, 379] on div "Picoque Brilliance USA2P2505196 -- Mountain Chill Out 02:25" at bounding box center [670, 398] width 695 height 68
click at [935, 364] on div "Picoque Brilliance USA2P2505196 -- Mountain Chill Out 02:25" at bounding box center [670, 398] width 695 height 68
click at [632, 374] on div "Picoque Brilliance USA2P2505196 -- Mountain Chill Out 02:25" at bounding box center [670, 398] width 695 height 68
click at [658, 389] on div "--" at bounding box center [670, 397] width 85 height 23
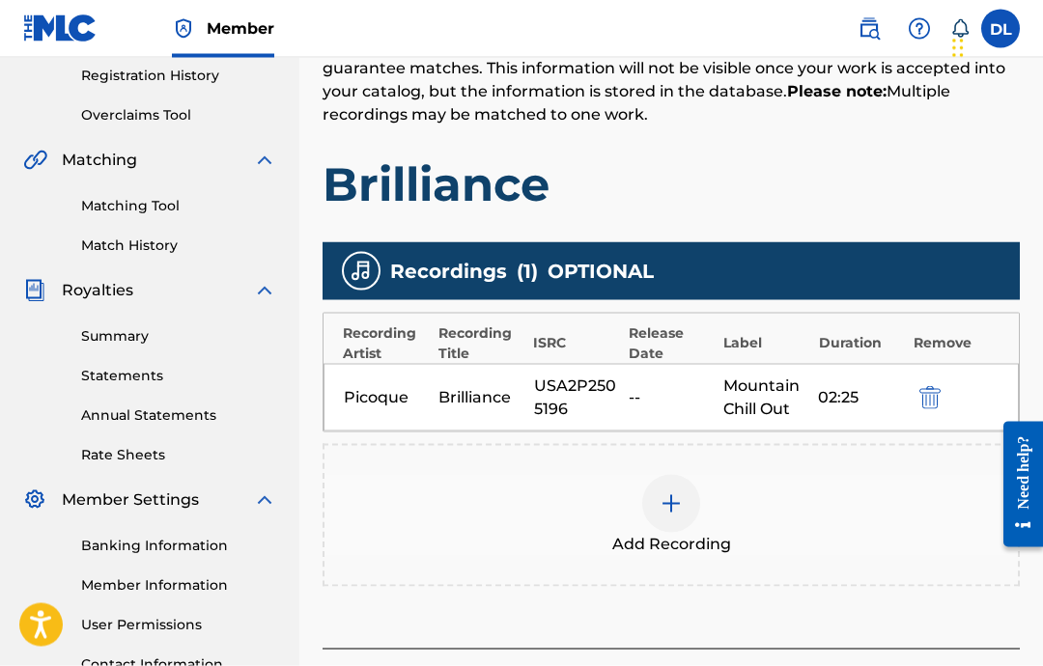
click at [951, 330] on div "Recording Artist Recording Title ISRC Release Date Label Duration Remove" at bounding box center [670, 339] width 695 height 50
click at [867, 338] on div "Duration" at bounding box center [862, 343] width 86 height 20
click at [938, 333] on div "Remove" at bounding box center [956, 343] width 87 height 20
click at [947, 344] on div "Remove" at bounding box center [956, 343] width 87 height 20
click at [947, 343] on div "Remove" at bounding box center [956, 343] width 87 height 20
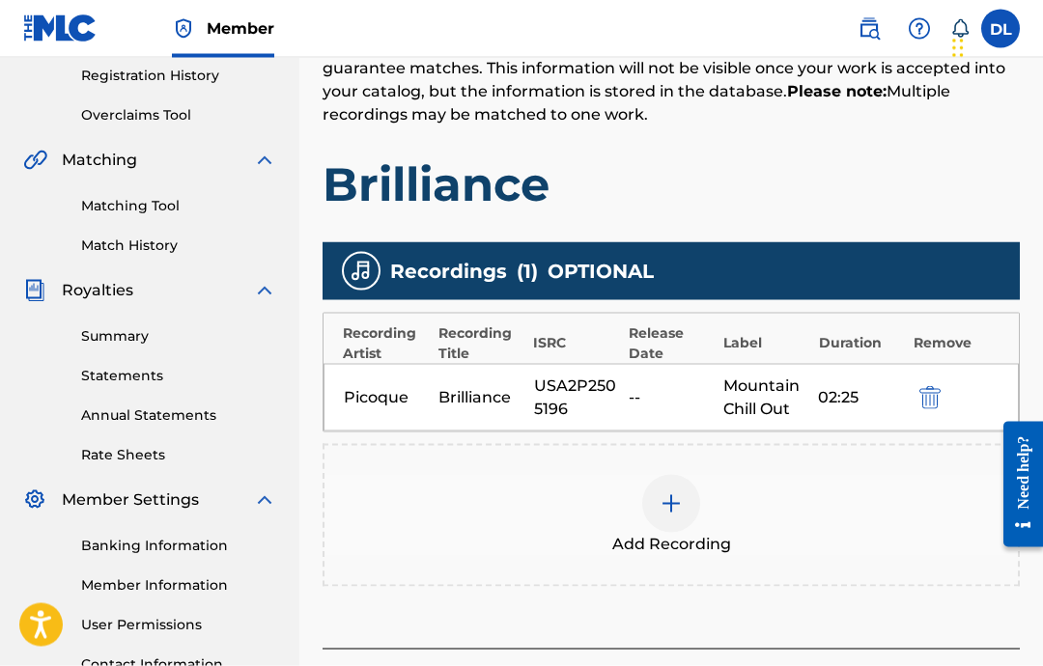
click at [849, 349] on div "Duration" at bounding box center [862, 343] width 86 height 20
click at [703, 360] on div "Release Date" at bounding box center [671, 343] width 86 height 41
click at [593, 349] on div "ISRC" at bounding box center [576, 343] width 86 height 20
click at [674, 368] on div "Picoque Brilliance USA2P2505196 -- Mountain Chill Out 02:25" at bounding box center [670, 398] width 695 height 68
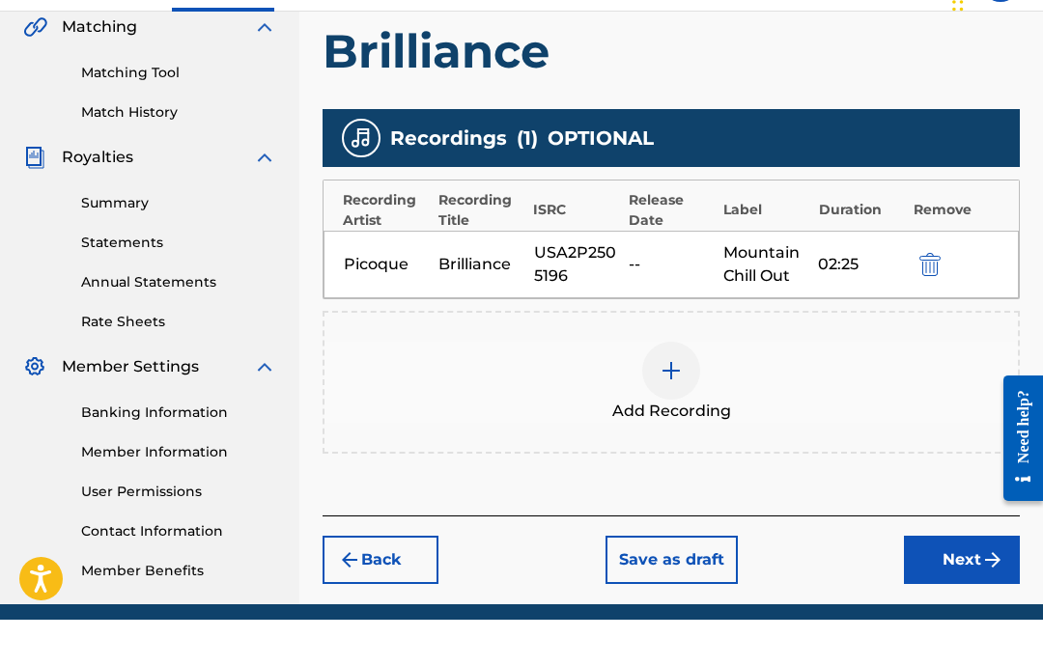
scroll to position [531, 0]
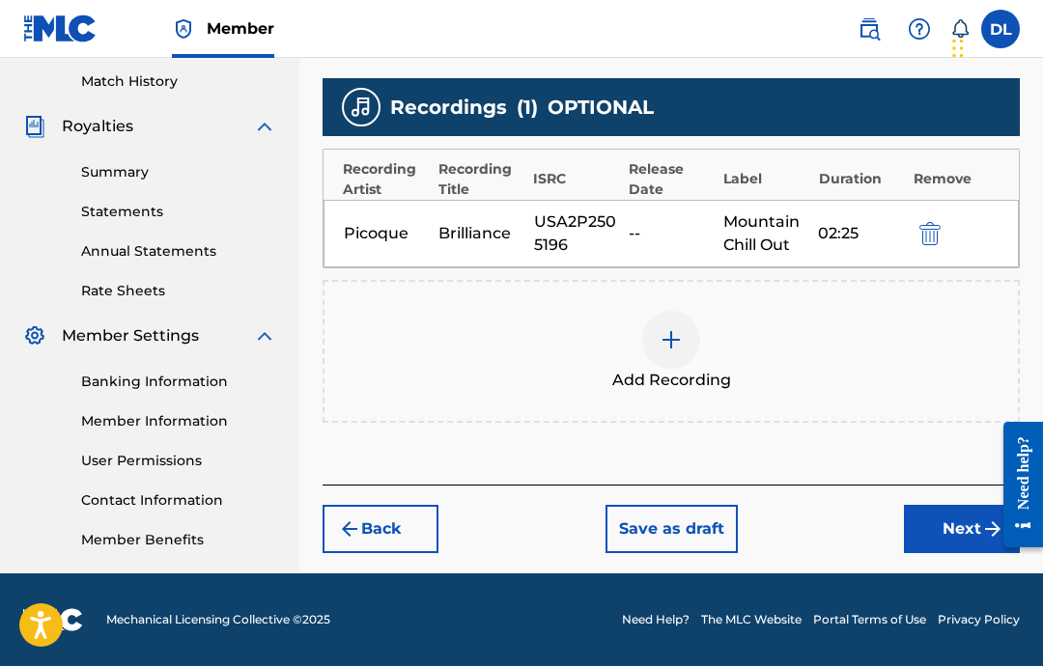
click at [692, 242] on div "--" at bounding box center [670, 233] width 85 height 23
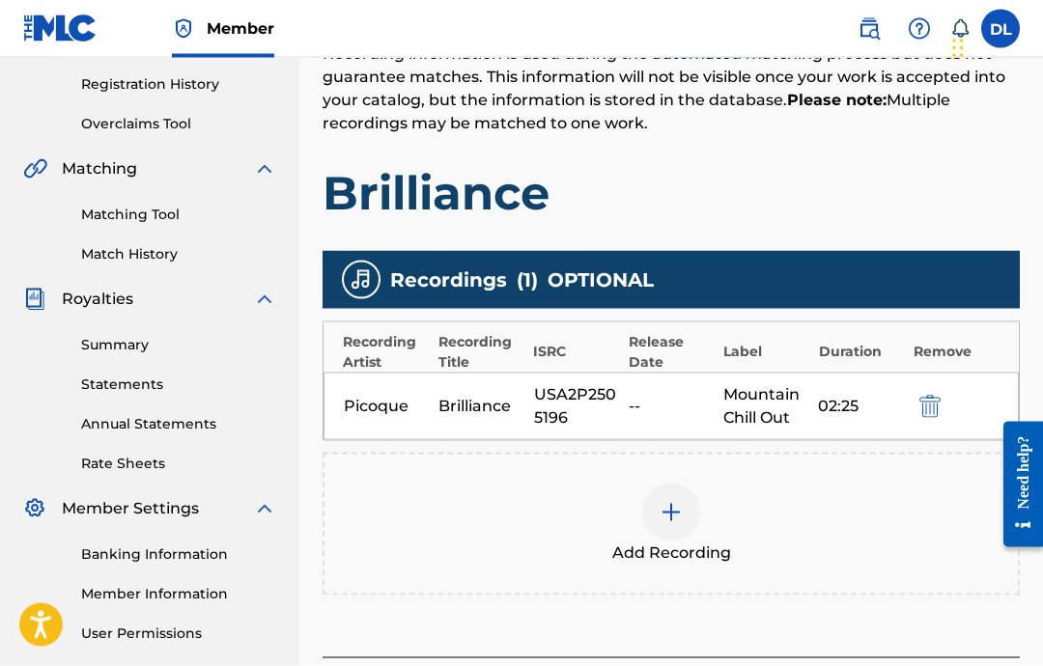
scroll to position [454, 0]
